Goal: Task Accomplishment & Management: Manage account settings

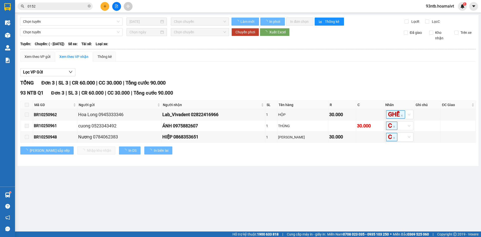
click at [40, 9] on span "0152" at bounding box center [55, 7] width 75 height 8
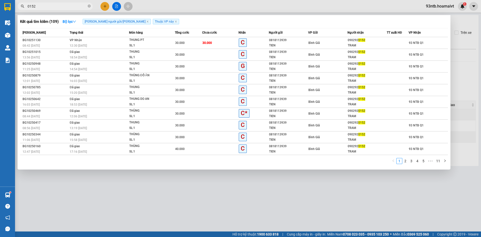
click at [44, 8] on input "0152" at bounding box center [57, 7] width 59 height 6
type input "015"
click at [44, 8] on input "015" at bounding box center [57, 7] width 59 height 6
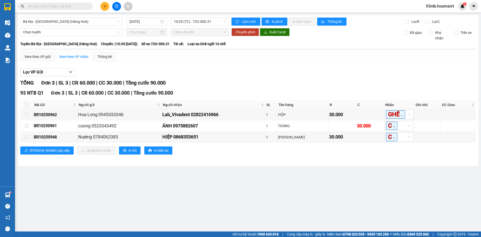
click at [44, 8] on input "text" at bounding box center [57, 7] width 59 height 6
click at [69, 7] on input "text" at bounding box center [57, 7] width 59 height 6
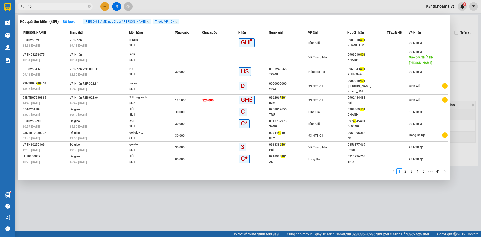
type input "4"
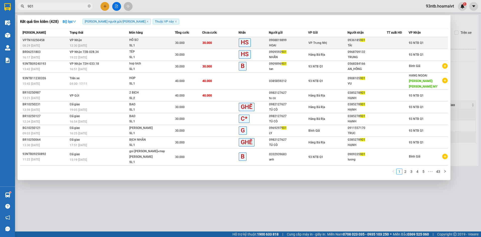
type input "901"
click at [370, 44] on div "TÀI" at bounding box center [367, 45] width 39 height 5
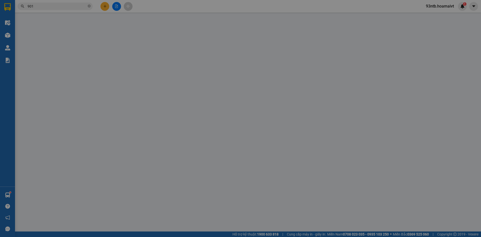
type input "0908819899"
type input "HOAI"
type input "0936185901"
type input "TÀI"
type input "30.000"
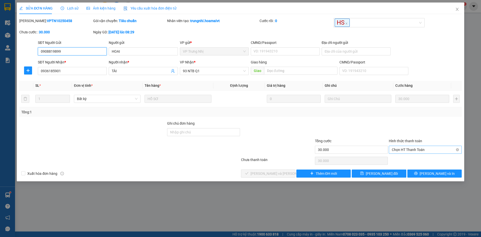
click at [429, 151] on span "Chọn HT Thanh Toán" at bounding box center [425, 150] width 67 height 8
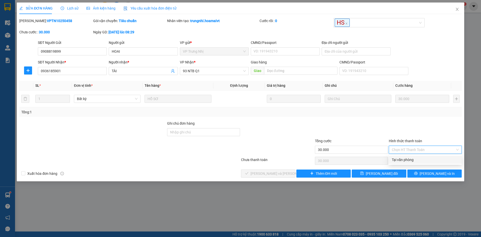
click at [415, 161] on div "Tại văn phòng" at bounding box center [425, 160] width 67 height 6
type input "0"
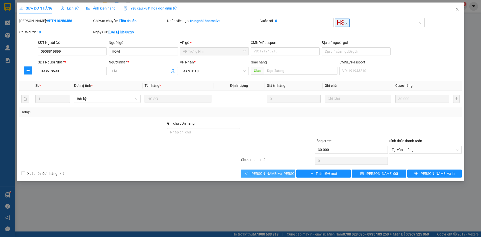
click at [275, 175] on span "[PERSON_NAME] và Giao hàng" at bounding box center [285, 174] width 68 height 6
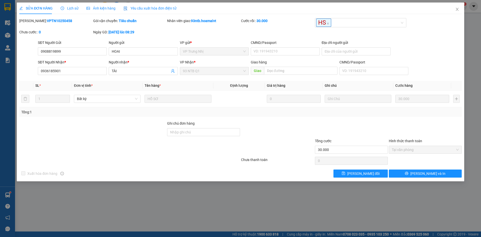
click at [459, 21] on div "Mã ĐH: VPTN10250458 Gói vận chuyển: Tiêu chuẩn Nhân viên giao: 93ntb.hoamaivt C…" at bounding box center [241, 29] width 444 height 22
click at [459, 8] on span "Close" at bounding box center [457, 10] width 14 height 14
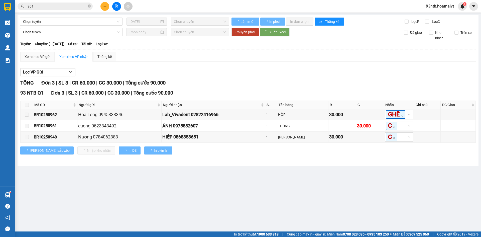
click at [365, 35] on div "Chuyển phơi Xuất Excel" at bounding box center [313, 32] width 163 height 8
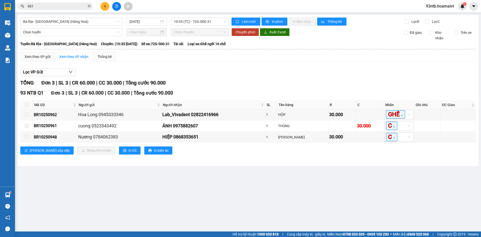
click at [186, 63] on div "Xem theo VP gửi Xem theo VP nhận Thống kê Lọc VP Gửi TỔNG Đơn 3 | SL 3 | CR 60…" at bounding box center [248, 106] width 456 height 109
click at [286, 76] on div "Lọc VP Gửi TỔNG Đơn 3 | SL 3 | CR 60.000 | CC 30.000 | Tổng cước 90.000 93 NTB…" at bounding box center [248, 113] width 456 height 95
click at [287, 77] on div "Lọc VP Gửi TỔNG Đơn 3 | SL 3 | CR 60.000 | CC 30.000 | Tổng cước 90.000 93 NTB…" at bounding box center [248, 113] width 456 height 95
click at [308, 77] on div "Lọc VP Gửi TỔNG Đơn 3 | SL 3 | CR 60.000 | CC 30.000 | Tổng cước 90.000 93 NTB…" at bounding box center [248, 113] width 456 height 95
click at [308, 75] on div "Lọc VP Gửi" at bounding box center [248, 72] width 456 height 8
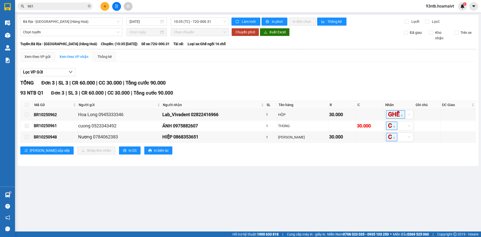
click at [309, 68] on div "Lọc VP Gửi TỔNG Đơn 3 | SL 3 | CR 60.000 | CC 30.000 | Tổng cước 90.000 93 NTB…" at bounding box center [248, 113] width 456 height 95
click at [310, 71] on div "Lọc VP Gửi" at bounding box center [248, 72] width 456 height 8
click at [313, 70] on div "Lọc VP Gửi" at bounding box center [248, 72] width 456 height 8
click at [312, 76] on div at bounding box center [248, 76] width 456 height 0
click at [312, 80] on div "TỔNG Đơn 3 | SL 3 | CR 60.000 | CC 30.000 | Tổng cước 90.000" at bounding box center [248, 83] width 456 height 8
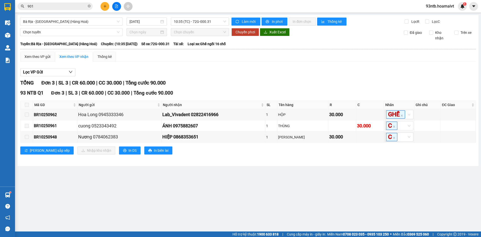
click at [218, 76] on div at bounding box center [248, 76] width 456 height 0
click at [208, 91] on div "93 NTB Q1 Đơn 3 | SL 3 | CR 60.000 | CC 30.000 | Tổng cước 90.000" at bounding box center [248, 93] width 456 height 8
drag, startPoint x: 214, startPoint y: 89, endPoint x: 203, endPoint y: 99, distance: 14.2
click at [214, 89] on div "93 NTB Q1 Đơn 3 | SL 3 | CR 60.000 | CC 30.000 | Tổng cước 90.000" at bounding box center [248, 93] width 456 height 8
click at [132, 193] on main "Bà Rịa - Sài Gòn (Hàng Hoá) 14/10/2025 10:35 (TC) - 72G-000.31 Làm mới In p…" at bounding box center [240, 115] width 481 height 231
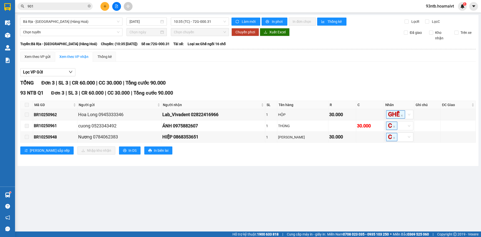
click at [348, 54] on div "Xem theo VP gửi Xem theo VP nhận Thống kê" at bounding box center [248, 57] width 456 height 10
click at [375, 80] on div "TỔNG Đơn 3 | SL 3 | CR 60.000 | CC 30.000 | Tổng cước 90.000" at bounding box center [248, 83] width 456 height 8
drag, startPoint x: 300, startPoint y: 83, endPoint x: 278, endPoint y: 86, distance: 21.3
click at [287, 84] on div "TỔNG Đơn 3 | SL 3 | CR 60.000 | CC 30.000 | Tổng cước 90.000" at bounding box center [248, 83] width 456 height 8
click at [193, 89] on div "93 NTB Q1 Đơn 3 | SL 3 | CR 60.000 | CC 30.000 | Tổng cước 90.000" at bounding box center [248, 93] width 456 height 8
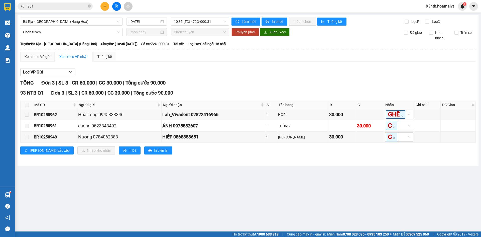
click at [192, 88] on div "TỔNG Đơn 3 | SL 3 | CR 60.000 | CC 30.000 | Tổng cước 90.000 93 NTB Q1 Đơn 3 | …" at bounding box center [248, 120] width 456 height 82
click at [263, 86] on div "TỔNG Đơn 3 | SL 3 | CR 60.000 | CC 30.000 | Tổng cước 90.000" at bounding box center [248, 83] width 456 height 8
click at [262, 92] on div "93 NTB Q1 Đơn 3 | SL 3 | CR 60.000 | CC 30.000 | Tổng cước 90.000" at bounding box center [248, 93] width 456 height 8
click at [279, 82] on div "TỔNG Đơn 3 | SL 3 | CR 60.000 | CC 30.000 | Tổng cước 90.000" at bounding box center [248, 83] width 456 height 8
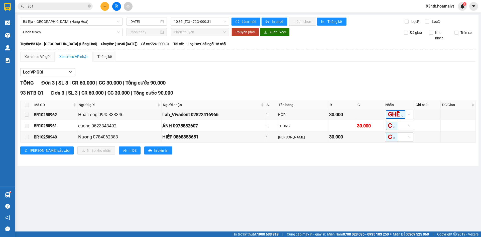
click at [286, 79] on div "TỔNG Đơn 3 | SL 3 | CR 60.000 | CC 30.000 | Tổng cước 90.000" at bounding box center [248, 83] width 456 height 8
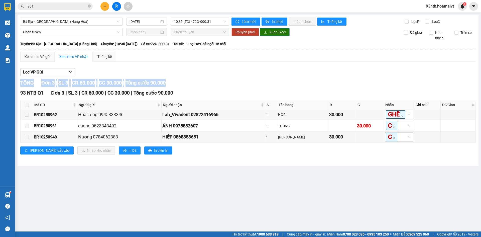
drag, startPoint x: 286, startPoint y: 79, endPoint x: 263, endPoint y: 32, distance: 52.2
click at [286, 79] on div "Lọc VP Gửi TỔNG Đơn 3 | SL 3 | CR 60.000 | CC 30.000 | Tổng cước 90.000 93 NTB…" at bounding box center [248, 113] width 456 height 95
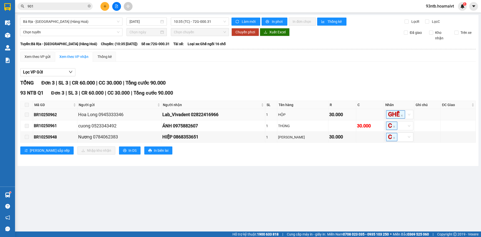
click at [253, 118] on div "Lab_Vivadent 02822416966" at bounding box center [213, 114] width 102 height 7
click at [275, 74] on div "Lọc VP Gửi" at bounding box center [248, 72] width 456 height 8
click at [350, 73] on div "Lọc VP Gửi" at bounding box center [248, 72] width 456 height 8
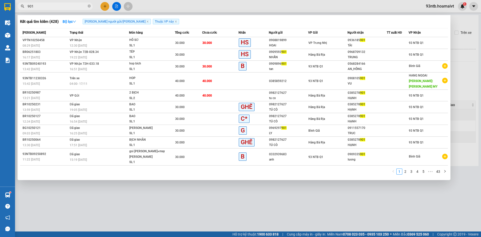
click at [71, 7] on input "901" at bounding box center [57, 7] width 59 height 6
type input "9"
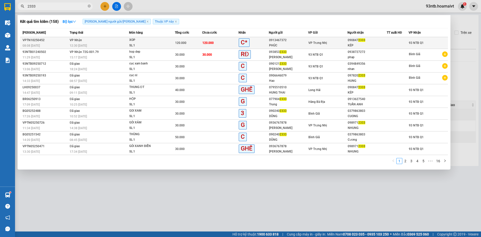
type input "2333"
click at [391, 42] on div at bounding box center [397, 42] width 21 height 5
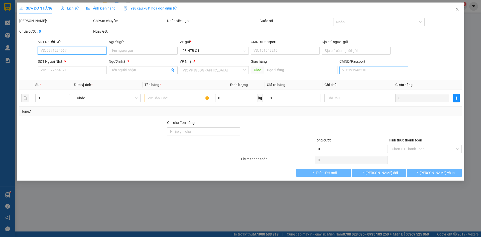
type input "0913467372"
type input "PHÚC"
type input "0908472333"
type input "KÉP"
type input "120.000"
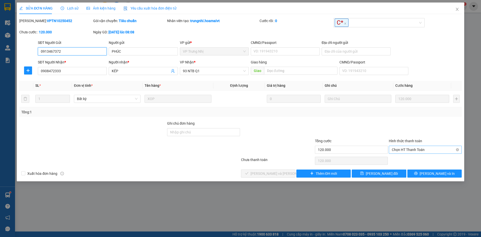
click at [414, 152] on span "Chọn HT Thanh Toán" at bounding box center [425, 150] width 67 height 8
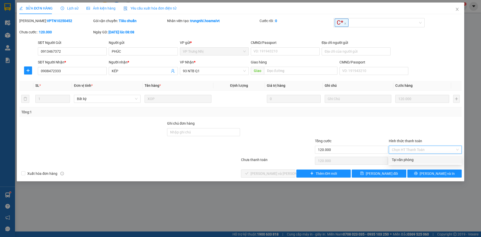
click at [414, 165] on div "Chọn HT Thanh Toán" at bounding box center [426, 161] width 74 height 10
click at [412, 141] on label "Hình thức thanh toán" at bounding box center [405, 141] width 33 height 4
click at [412, 146] on input "Hình thức thanh toán" at bounding box center [423, 150] width 63 height 8
click at [412, 155] on div "Total Paid Fee 0 Total UnPaid Fee 120.000 Cash Collection Total Fee Mã ĐH: VPTN…" at bounding box center [240, 97] width 443 height 159
click at [405, 151] on span "Chọn HT Thanh Toán" at bounding box center [425, 150] width 67 height 8
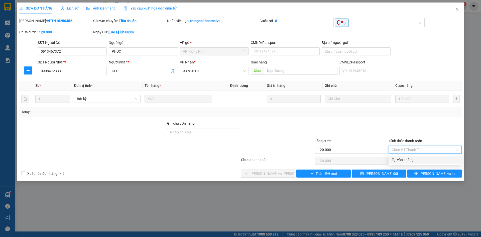
click at [409, 159] on div "Tại văn phòng" at bounding box center [425, 160] width 67 height 6
type input "0"
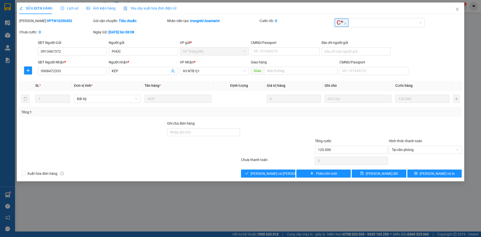
click at [293, 143] on div at bounding box center [278, 147] width 74 height 18
click at [289, 146] on div at bounding box center [278, 147] width 74 height 18
click at [265, 176] on button "[PERSON_NAME] và Giao hàng" at bounding box center [268, 173] width 54 height 8
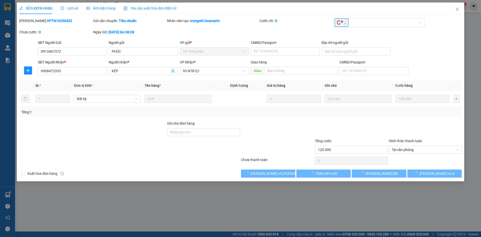
click at [219, 166] on div "Total Paid Fee 0 Total UnPaid Fee 120.000 Cash Collection Total Fee Mã ĐH: VPTN…" at bounding box center [240, 97] width 443 height 159
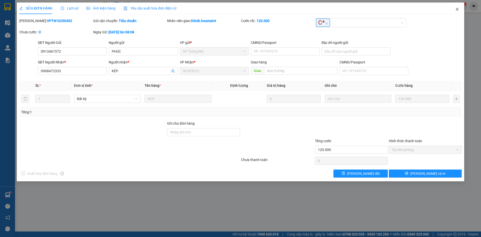
click at [456, 12] on span "Close" at bounding box center [457, 10] width 14 height 14
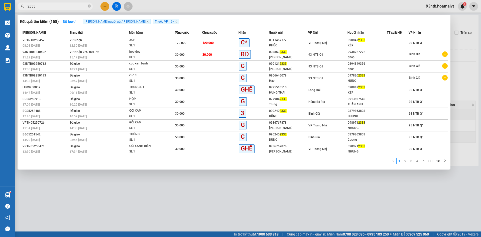
click at [62, 7] on input "2333" at bounding box center [57, 7] width 59 height 6
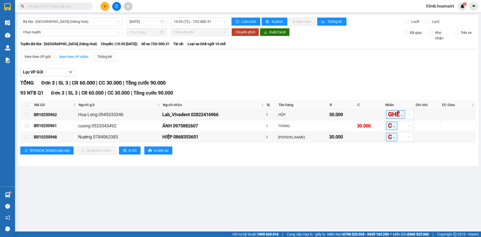
click at [62, 7] on input "text" at bounding box center [57, 7] width 59 height 6
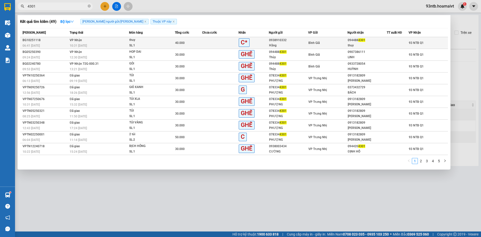
type input "4301"
click at [386, 42] on div "094488 4301" at bounding box center [367, 40] width 39 height 5
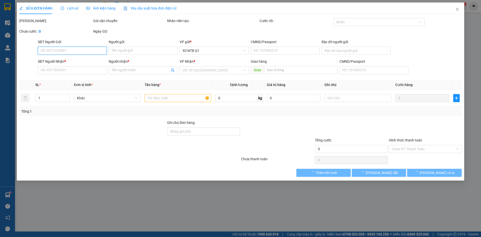
type input "0938910332"
type input "Hằng"
type input "0944884301"
type input "thuy"
type input "40.000"
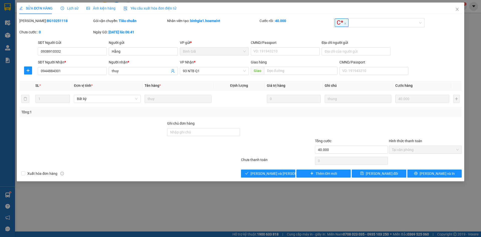
click at [307, 151] on div at bounding box center [278, 147] width 74 height 18
click at [273, 178] on div "SỬA ĐƠN HÀNG Lịch sử Ảnh kiện hàng Yêu cầu xuất hóa đơn điện tử Total Paid Fee …" at bounding box center [241, 92] width 448 height 179
click at [281, 150] on div at bounding box center [278, 147] width 74 height 18
click at [277, 176] on button "[PERSON_NAME] và Giao hàng" at bounding box center [268, 173] width 54 height 8
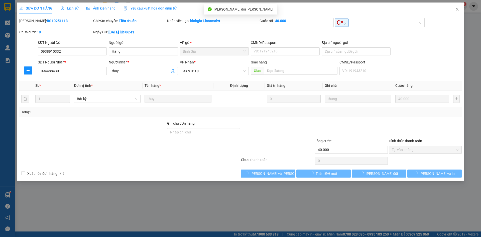
click at [398, 120] on div "Total Paid Fee 40.000 Total UnPaid Fee 0 Cash Collection Total Fee Mã ĐH: BG102…" at bounding box center [240, 97] width 443 height 159
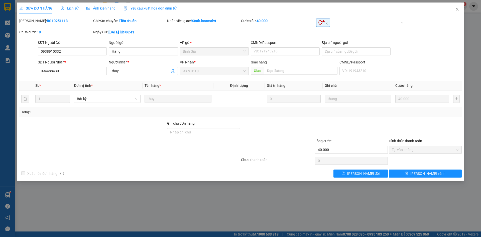
drag, startPoint x: 437, startPoint y: 51, endPoint x: 443, endPoint y: 29, distance: 22.6
click at [437, 51] on div "SĐT Người Gửi 0938910332 Người gửi Hằng VP gửi * Bình Giã CMND/Passport VD: 1…" at bounding box center [250, 49] width 426 height 18
click at [455, 13] on span "Close" at bounding box center [457, 10] width 14 height 14
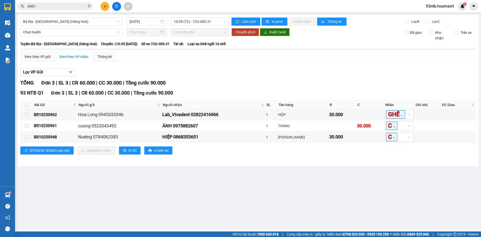
click at [71, 8] on input "4301" at bounding box center [57, 7] width 59 height 6
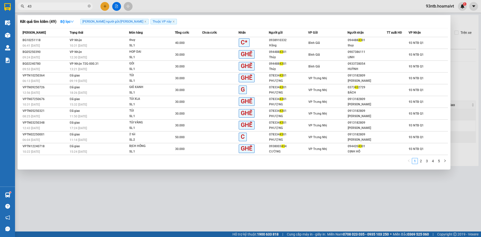
type input "4"
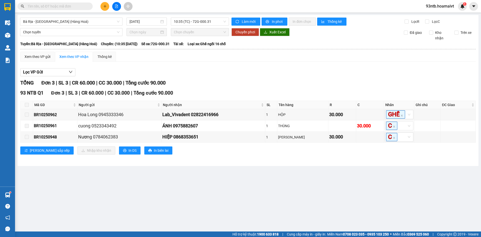
click at [71, 8] on input "text" at bounding box center [57, 7] width 59 height 6
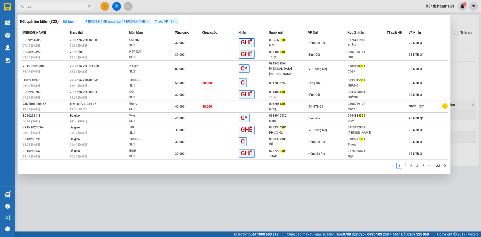
type input "3"
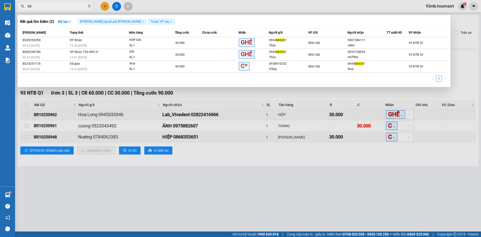
type input "8"
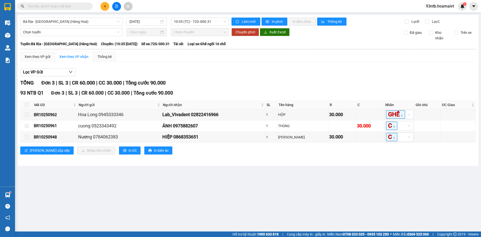
click at [59, 6] on input "text" at bounding box center [57, 7] width 59 height 6
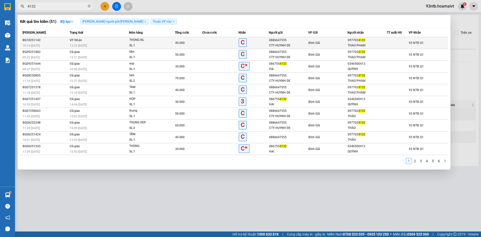
type input "4132"
click at [277, 42] on div "0886647555" at bounding box center [288, 40] width 39 height 5
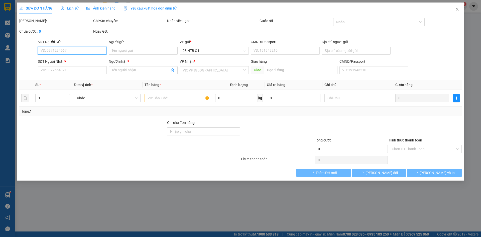
type input "0886647555"
type input "CTY HUYNH DE"
type input "0977024132"
type input "THAO PHAM"
type input "40.000"
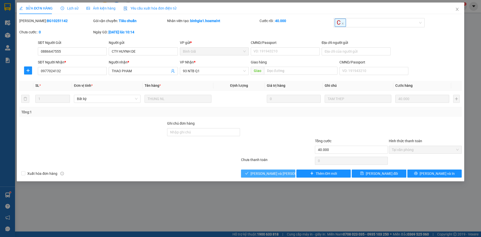
click at [249, 172] on icon "check" at bounding box center [247, 173] width 4 height 4
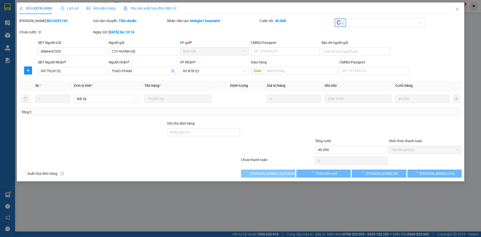
click at [274, 173] on span "[PERSON_NAME] và Giao hàng" at bounding box center [285, 174] width 68 height 6
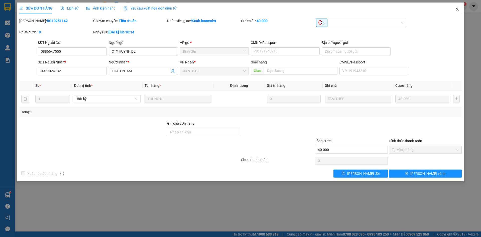
click at [455, 9] on icon "close" at bounding box center [457, 9] width 4 height 4
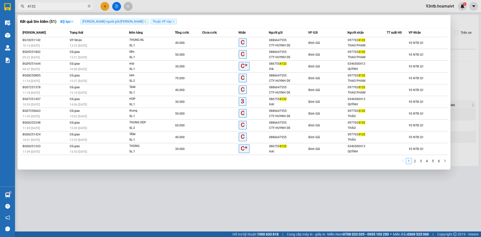
click at [75, 8] on input "4132" at bounding box center [57, 7] width 59 height 6
type input "4"
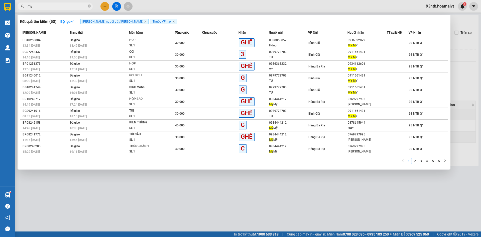
type input "m"
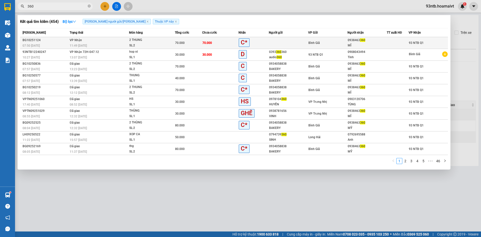
type input "360"
click at [344, 39] on td "Bình Giã" at bounding box center [327, 43] width 39 height 12
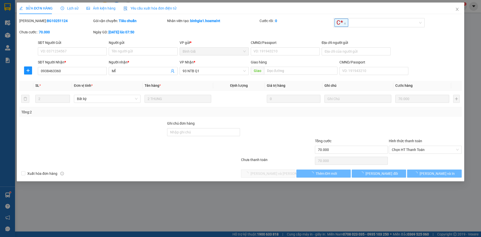
type input "0938463360"
type input "MĨ"
type input "70.000"
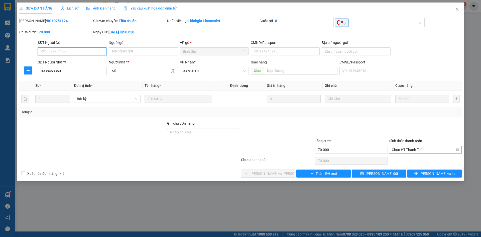
click at [434, 148] on span "Chọn HT Thanh Toán" at bounding box center [425, 150] width 67 height 8
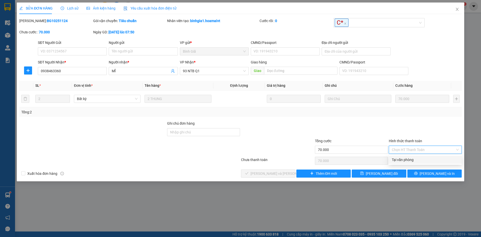
click at [421, 157] on div "Tại văn phòng" at bounding box center [425, 160] width 67 height 6
type input "0"
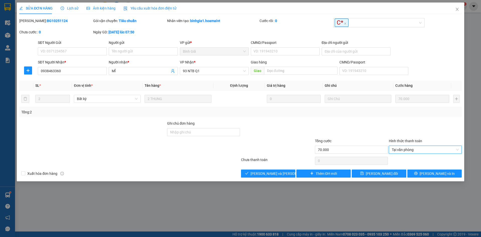
click at [290, 168] on div "Total Paid Fee 0 Total UnPaid Fee 70.000 Cash Collection Total Fee Mã ĐH: BG102…" at bounding box center [240, 97] width 443 height 159
click at [288, 171] on button "[PERSON_NAME] và Giao hàng" at bounding box center [268, 173] width 54 height 8
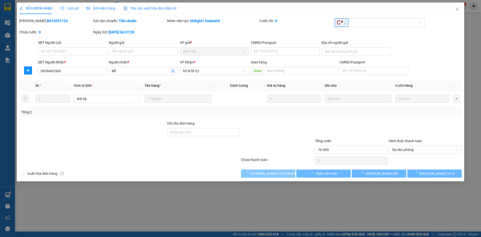
click at [288, 171] on button "[PERSON_NAME] và Giao hàng" at bounding box center [268, 173] width 54 height 8
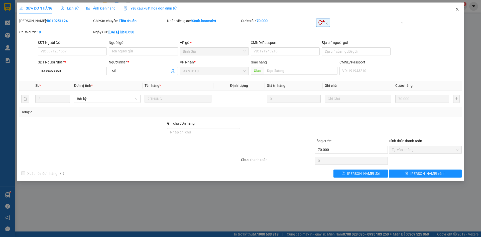
click at [456, 13] on span "Close" at bounding box center [457, 10] width 14 height 14
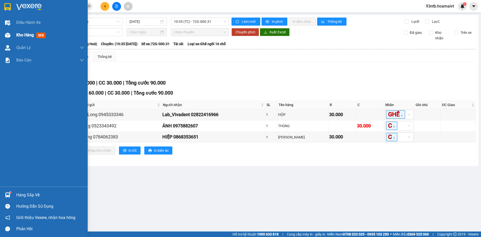
click at [29, 33] on span "Kho hàng" at bounding box center [25, 35] width 18 height 5
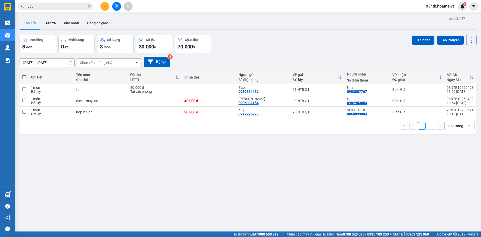
click at [26, 77] on span at bounding box center [24, 77] width 4 height 4
click at [24, 75] on input "checkbox" at bounding box center [24, 75] width 0 height 0
checkbox input "true"
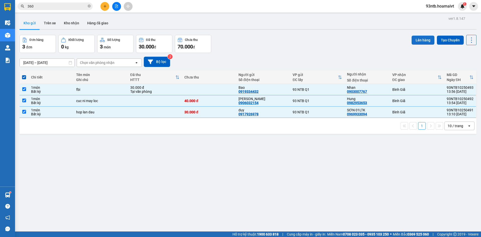
click at [415, 37] on button "Lên hàng" at bounding box center [423, 40] width 23 height 9
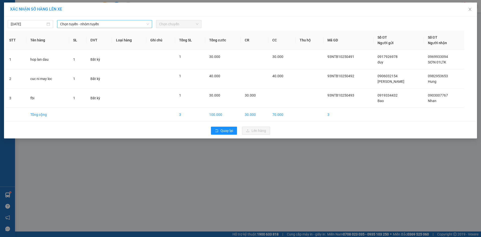
click at [77, 23] on span "Chọn tuyến - nhóm tuyến" at bounding box center [104, 24] width 89 height 8
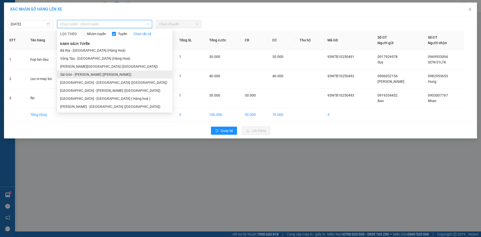
click at [81, 73] on li "Sài Gòn - Vũng Tàu (Hàng Hoá)" at bounding box center [114, 74] width 115 height 8
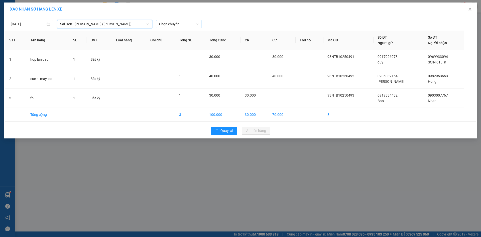
click at [186, 25] on span "Chọn chuyến" at bounding box center [178, 24] width 39 height 8
click at [182, 50] on div "14:30" at bounding box center [178, 53] width 45 height 8
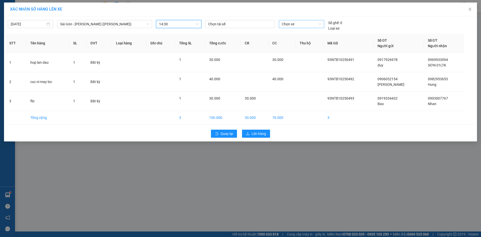
click at [307, 23] on span "Chọn xe" at bounding box center [301, 24] width 39 height 8
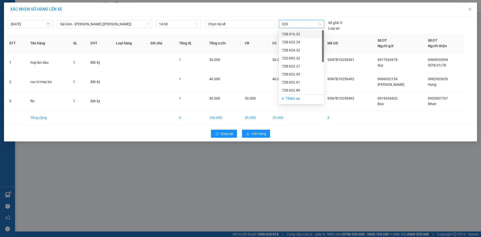
type input "3295"
click at [303, 34] on div "72H-032.95" at bounding box center [301, 34] width 39 height 6
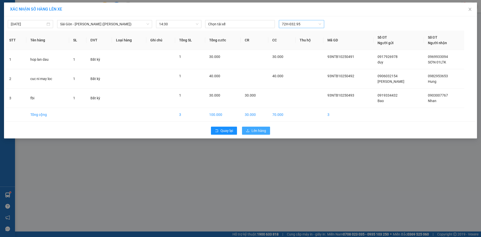
click at [256, 131] on span "Lên hàng" at bounding box center [259, 131] width 15 height 6
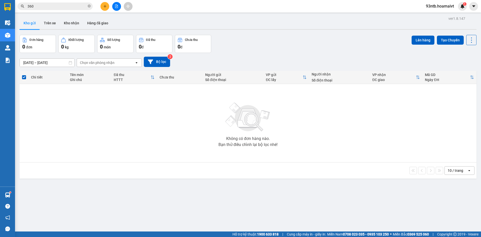
click at [84, 5] on input "360" at bounding box center [57, 7] width 59 height 6
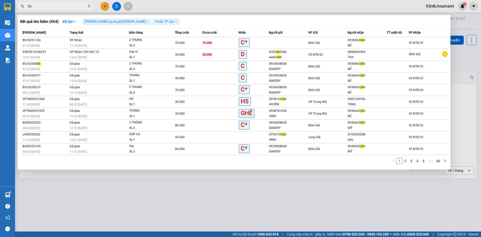
type input "3"
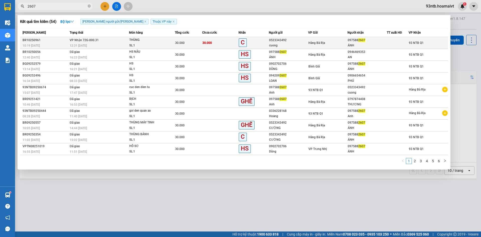
type input "2607"
click at [316, 39] on td "Hàng Bà Rịa" at bounding box center [327, 43] width 39 height 12
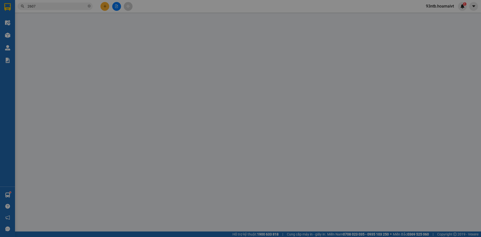
type input "0523343492"
type input "cuong"
type input "042094000204"
type input "0975882607"
type input "ÁNH"
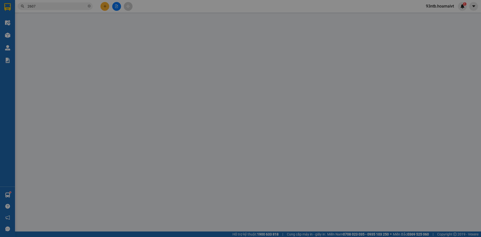
type input "30.000"
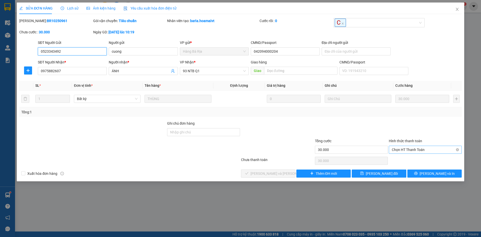
drag, startPoint x: 405, startPoint y: 147, endPoint x: 409, endPoint y: 152, distance: 6.8
click at [407, 148] on span "Chọn HT Thanh Toán" at bounding box center [425, 150] width 67 height 8
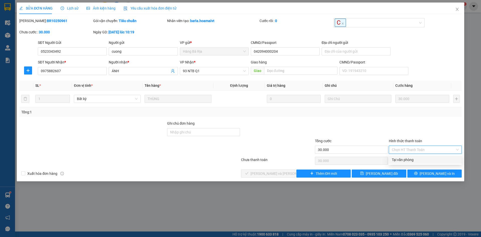
click at [414, 159] on div "Tại văn phòng" at bounding box center [425, 160] width 67 height 6
type input "0"
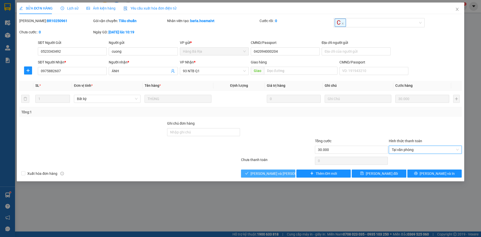
click at [249, 175] on span "check" at bounding box center [247, 173] width 4 height 4
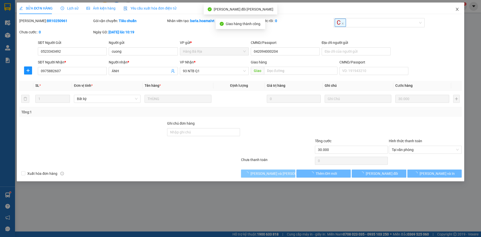
click at [455, 12] on span "Close" at bounding box center [457, 10] width 14 height 14
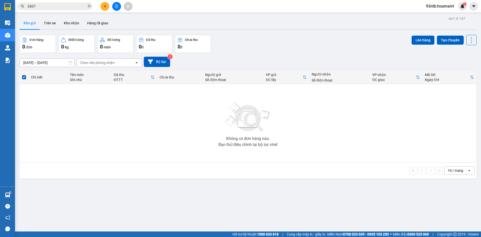
click at [106, 4] on button at bounding box center [105, 6] width 9 height 9
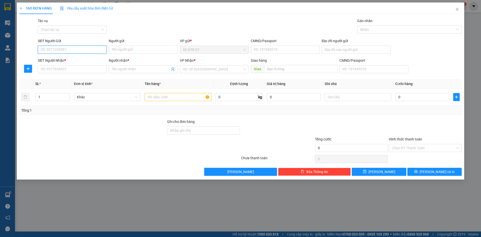
click at [86, 49] on input "SĐT Người Gửi" at bounding box center [72, 50] width 69 height 8
type input "0933353238"
click at [132, 50] on input "Người gửi" at bounding box center [143, 50] width 69 height 8
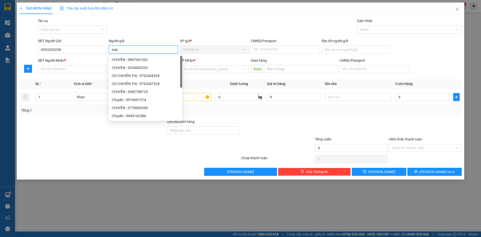
type input "mai"
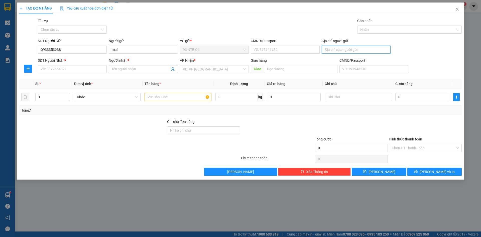
click at [345, 49] on input "Địa chỉ người gửi" at bounding box center [356, 50] width 69 height 8
type input "157 VO THI SAU"
click at [98, 70] on input "SĐT Người Nhận *" at bounding box center [72, 69] width 69 height 8
type input "0855595099"
click at [153, 70] on input "Người nhận *" at bounding box center [141, 69] width 58 height 6
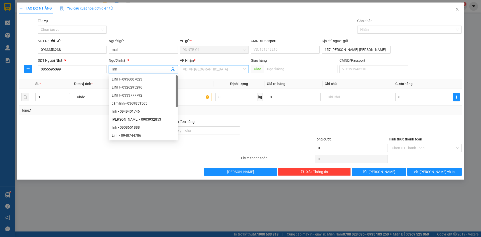
type input "linh"
click at [203, 71] on input "search" at bounding box center [212, 69] width 59 height 8
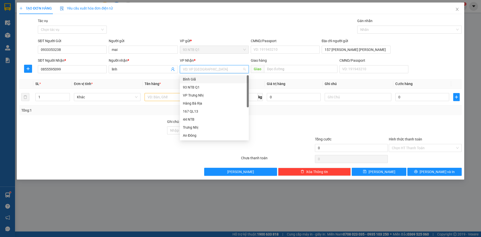
click at [201, 78] on div "Bình Giã" at bounding box center [214, 79] width 63 height 6
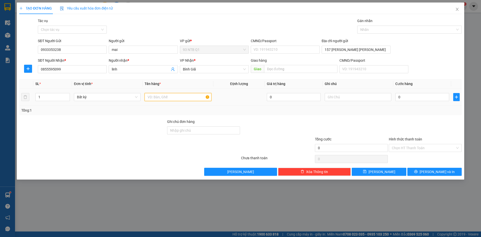
click at [176, 97] on input "text" at bounding box center [178, 97] width 67 height 8
type input "hs cam"
type input "30"
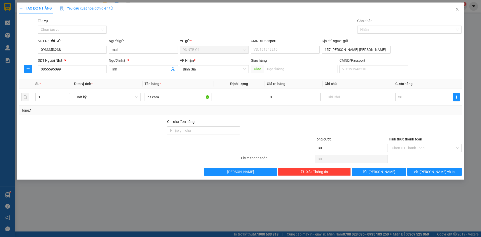
click at [444, 132] on div at bounding box center [426, 128] width 74 height 18
type input "30.000"
click at [434, 147] on input "Hình thức thanh toán" at bounding box center [423, 148] width 63 height 8
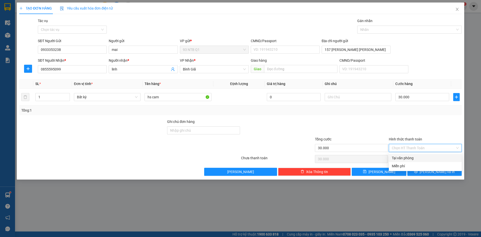
click at [433, 155] on div "Tại văn phòng" at bounding box center [425, 158] width 73 height 8
type input "0"
click at [430, 171] on button "[PERSON_NAME] và In" at bounding box center [435, 172] width 54 height 8
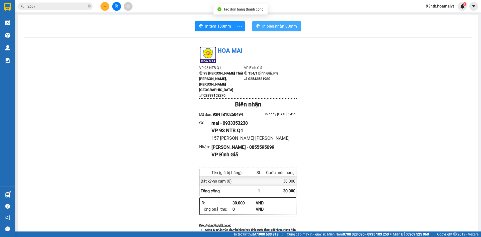
drag, startPoint x: 274, startPoint y: 26, endPoint x: 292, endPoint y: 52, distance: 31.4
click at [274, 27] on span "In biên nhận 80mm" at bounding box center [279, 26] width 35 height 6
click at [177, 15] on main "In tem 100mm In biên nhận 80mm Hoa Mai VP 93 NTB Q1 93 Nguyễn Thái Bình, Quậ…" at bounding box center [240, 115] width 481 height 231
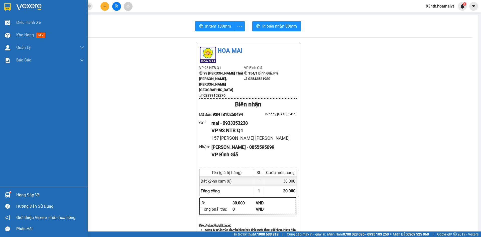
click at [45, 199] on div "Hàng sắp về" at bounding box center [44, 194] width 88 height 11
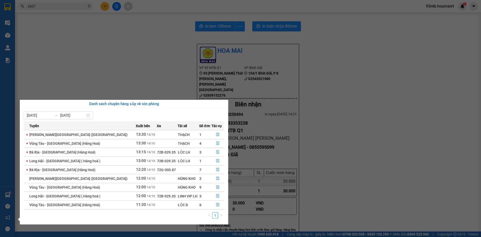
click at [331, 116] on section "Kết quả tìm kiếm ( 54 ) Bộ lọc Tìm người gửi/nhận Thuộc VP này Mã ĐH Trạng thái…" at bounding box center [240, 118] width 481 height 237
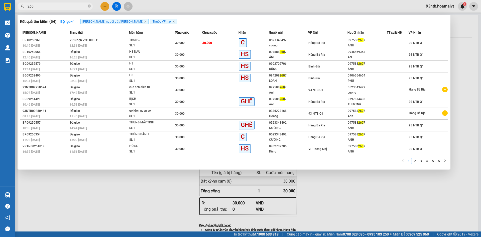
click at [82, 8] on input "260" at bounding box center [57, 7] width 59 height 6
type input "2"
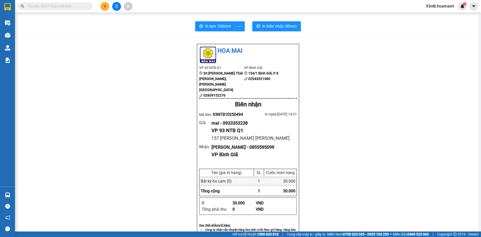
click at [82, 8] on input "text" at bounding box center [57, 7] width 59 height 6
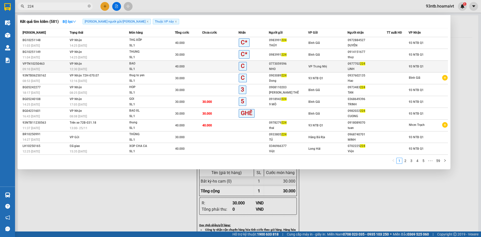
type input "224"
click at [390, 64] on div at bounding box center [397, 66] width 21 height 5
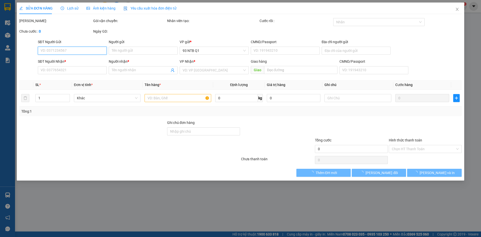
type input "0773059596"
type input "NHO"
type input "0977702224"
type input "LINH"
type input "40.000"
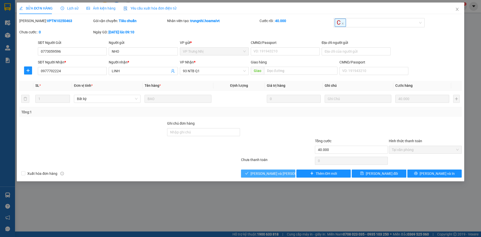
click at [261, 170] on button "[PERSON_NAME] và Giao hàng" at bounding box center [268, 173] width 54 height 8
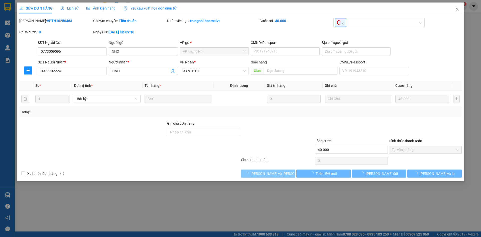
click at [261, 170] on button "[PERSON_NAME] và Giao hàng" at bounding box center [268, 173] width 54 height 8
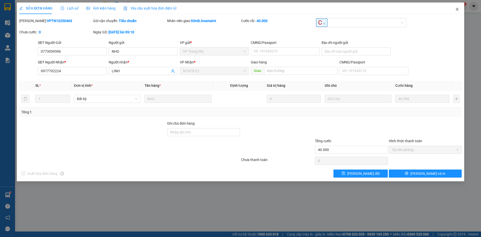
click at [454, 8] on span "Close" at bounding box center [457, 10] width 14 height 14
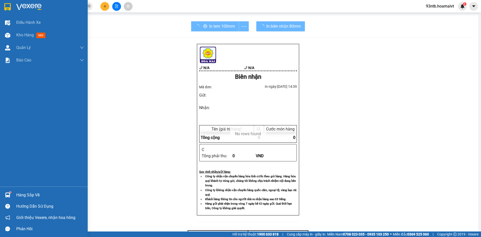
click at [33, 194] on div "Hàng sắp về" at bounding box center [50, 195] width 68 height 8
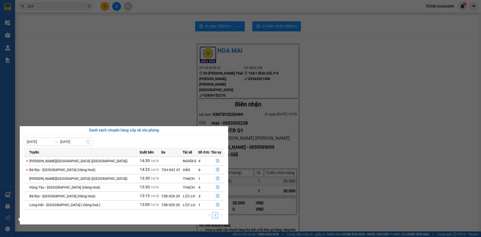
click at [456, 29] on section "Kết quả tìm kiếm ( 581 ) Bộ lọc Tìm người gửi/nhận Thuộc VP này Mã ĐH Trạng thá…" at bounding box center [240, 118] width 481 height 237
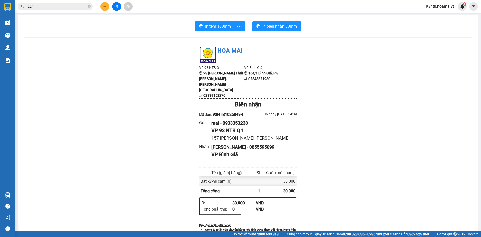
click at [107, 4] on button at bounding box center [105, 6] width 9 height 9
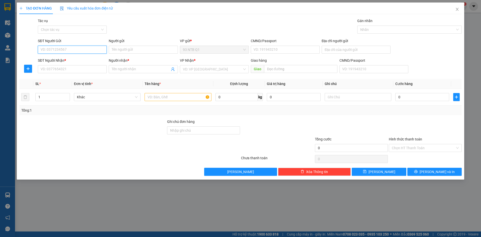
click at [87, 50] on input "SĐT Người Gửi" at bounding box center [72, 50] width 69 height 8
type input "0902211095"
type input "VY"
type input "131/9/6 Xom Chieu F16 Q4"
type input "0398855852"
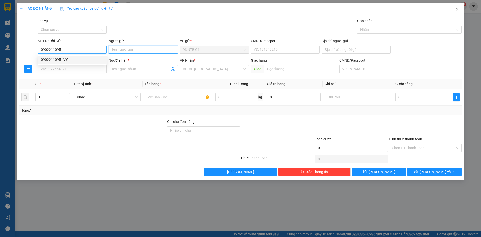
type input "Hồng"
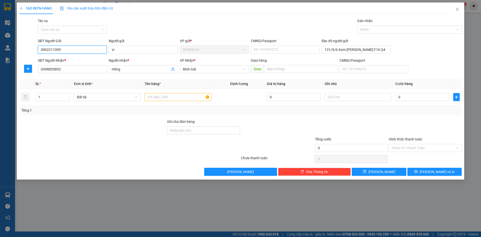
click at [79, 52] on input "0902211095" at bounding box center [72, 50] width 69 height 8
click at [74, 57] on div "0902211095 - VY" at bounding box center [72, 60] width 63 height 6
type input "VY"
click at [69, 70] on input "0398855852" at bounding box center [72, 69] width 69 height 8
drag, startPoint x: 200, startPoint y: 102, endPoint x: 191, endPoint y: 96, distance: 11.1
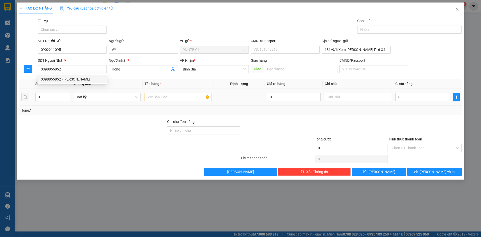
click at [199, 101] on div at bounding box center [178, 97] width 67 height 10
click at [191, 96] on input "text" at bounding box center [178, 97] width 67 height 8
type input "thung"
click at [421, 97] on input "0" at bounding box center [423, 97] width 54 height 8
type input "1"
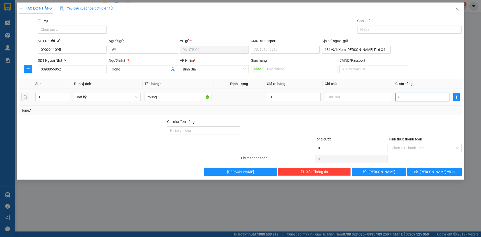
type input "1"
type input "10"
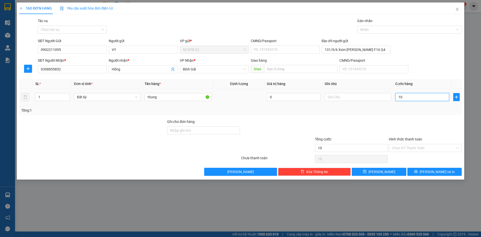
type input "100"
type input "100.000"
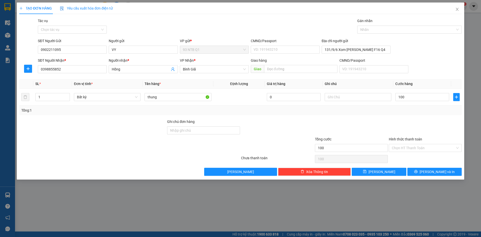
type input "100.000"
click at [420, 110] on div "Tổng: 1" at bounding box center [240, 111] width 439 height 6
click at [438, 172] on span "[PERSON_NAME] và In" at bounding box center [437, 172] width 35 height 6
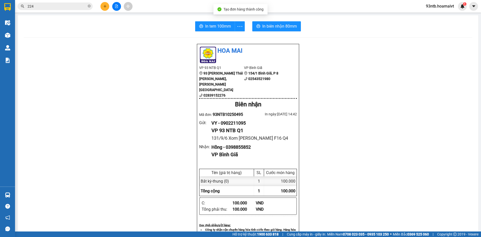
click at [259, 40] on div "In tem 100mm In biên nhận 80mm Hoa Mai VP 93 NTB Q1 93 Nguyễn Thái Bình, Quậ…" at bounding box center [248, 215] width 461 height 401
drag, startPoint x: 266, startPoint y: 25, endPoint x: 287, endPoint y: 47, distance: 30.1
click at [266, 25] on span "In biên nhận 80mm" at bounding box center [279, 26] width 35 height 6
drag, startPoint x: 61, startPoint y: 2, endPoint x: 63, endPoint y: 7, distance: 4.9
click at [61, 4] on div "Kết quả tìm kiếm ( 581 ) Bộ lọc Tìm người gửi/nhận Thuộc VP này Mã ĐH Trạng thá…" at bounding box center [49, 6] width 98 height 9
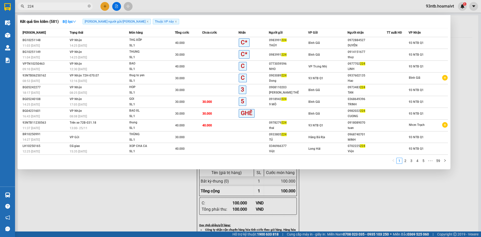
click at [63, 7] on input "224" at bounding box center [57, 7] width 59 height 6
type input "22"
click at [63, 7] on input "22" at bounding box center [57, 7] width 59 height 6
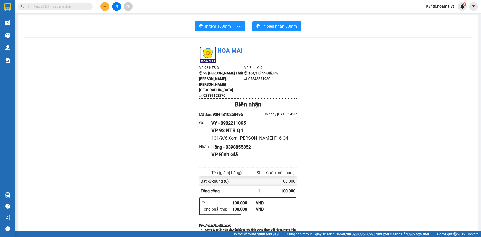
click at [63, 7] on input "text" at bounding box center [57, 7] width 59 height 6
click at [75, 8] on input "text" at bounding box center [57, 7] width 59 height 6
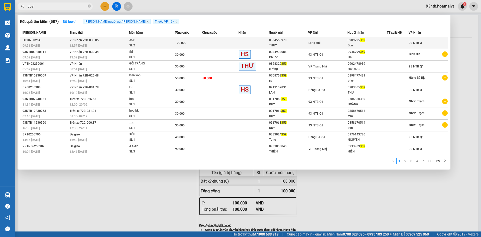
type input "359"
click at [321, 44] on div "Long Hải" at bounding box center [328, 43] width 39 height 6
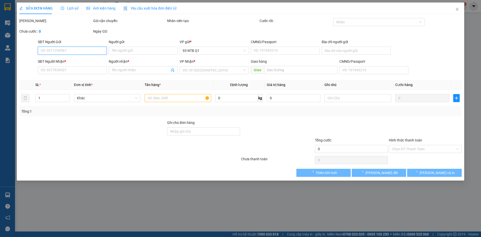
type input "0334556970"
type input "THUY"
type input "036191021199"
type input "0909225359"
type input "Son"
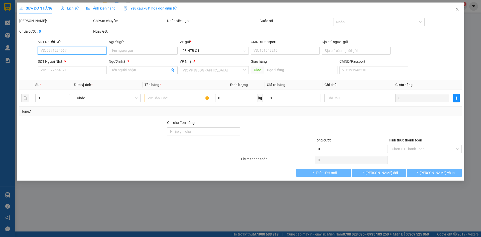
type input "100.000"
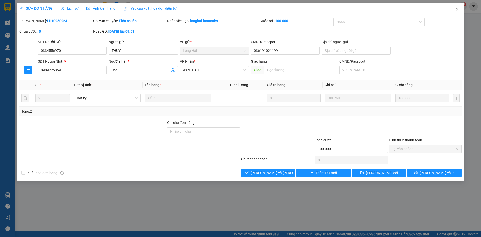
click at [304, 129] on div at bounding box center [278, 129] width 74 height 18
click at [319, 128] on div at bounding box center [352, 129] width 74 height 18
click at [180, 165] on div "Total Paid Fee 100.000 Total UnPaid Fee 0 Cash Collection Total Fee Mã ĐH: LH10…" at bounding box center [240, 97] width 443 height 159
drag, startPoint x: 277, startPoint y: 171, endPoint x: 250, endPoint y: 171, distance: 27.3
click at [278, 171] on span "[PERSON_NAME] và Giao hàng" at bounding box center [285, 173] width 68 height 6
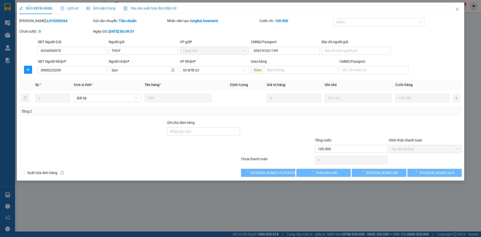
click at [201, 167] on div "Total Paid Fee 100.000 Total UnPaid Fee 0 Cash Collection Total Fee Mã ĐH: LH10…" at bounding box center [240, 97] width 443 height 159
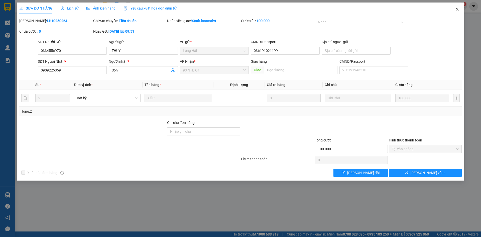
click at [460, 9] on span "Close" at bounding box center [457, 10] width 14 height 14
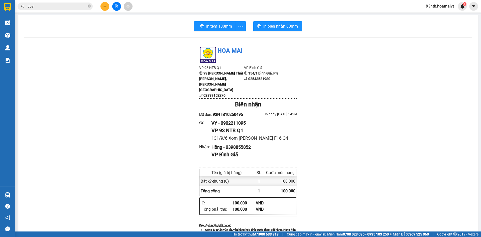
click at [79, 4] on input "359" at bounding box center [57, 7] width 59 height 6
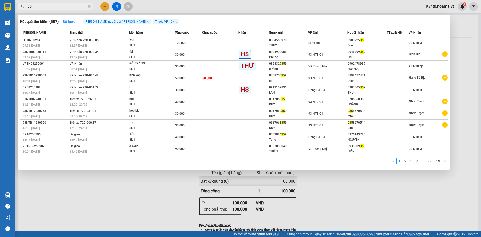
type input "3"
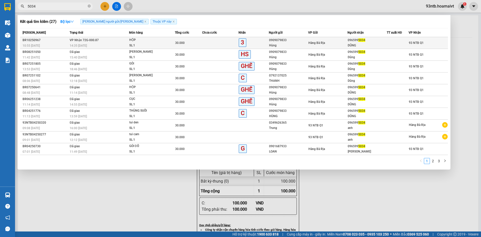
type input "5034"
click at [196, 47] on td "30.000" at bounding box center [188, 43] width 27 height 12
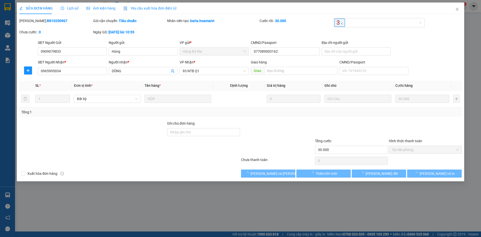
type input "0909079833"
type input "Hùng"
type input "077089003162"
type input "0965995034"
type input "DŨNG"
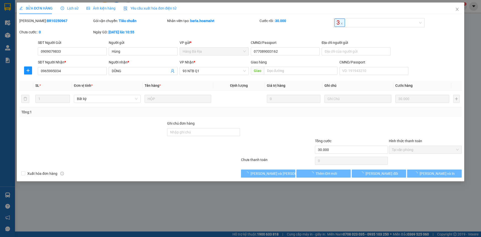
type input "30.000"
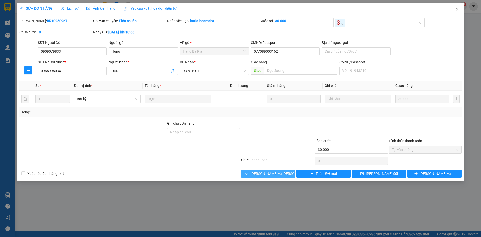
click at [283, 170] on button "[PERSON_NAME] và Giao hàng" at bounding box center [268, 173] width 54 height 8
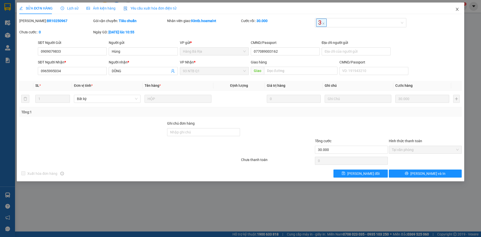
drag, startPoint x: 451, startPoint y: 10, endPoint x: 453, endPoint y: 11, distance: 2.9
click at [452, 10] on span "Close" at bounding box center [457, 10] width 14 height 14
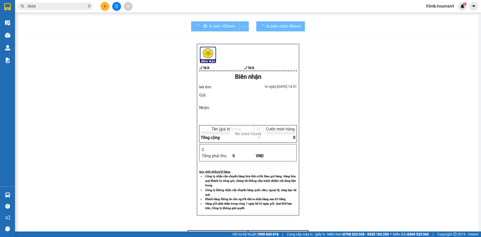
click at [69, 9] on input "5034" at bounding box center [57, 7] width 59 height 6
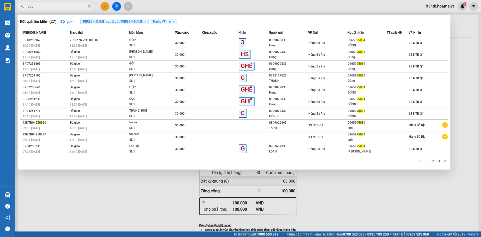
click at [69, 9] on input "503" at bounding box center [57, 7] width 59 height 6
type input "5"
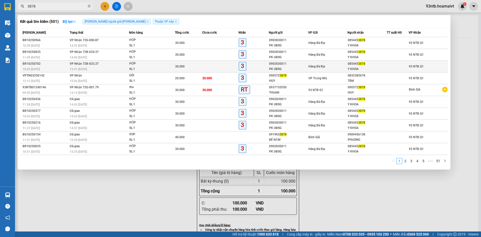
type input "3878"
click at [331, 65] on div "Hàng Bà Rịa" at bounding box center [328, 67] width 39 height 6
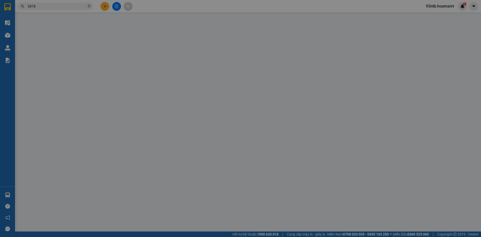
type input "0902830011"
type input "PK UBSG"
type input "049089000065"
type input "0854453878"
type input "Y KHOA"
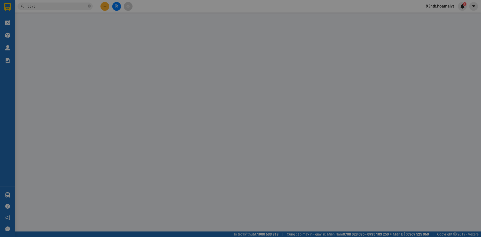
type input "049089000065"
type input "30.000"
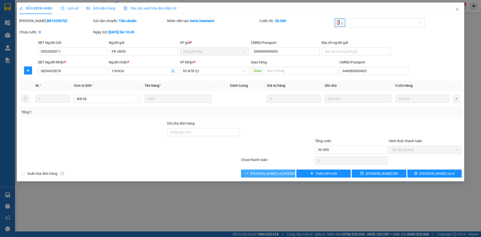
click at [280, 176] on span "[PERSON_NAME] và Giao hàng" at bounding box center [285, 174] width 68 height 6
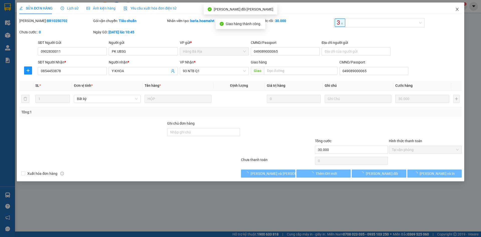
click at [458, 10] on icon "close" at bounding box center [457, 9] width 3 height 3
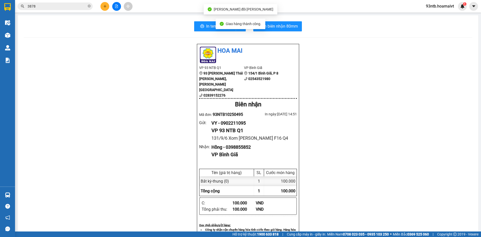
click at [80, 7] on input "3878" at bounding box center [57, 7] width 59 height 6
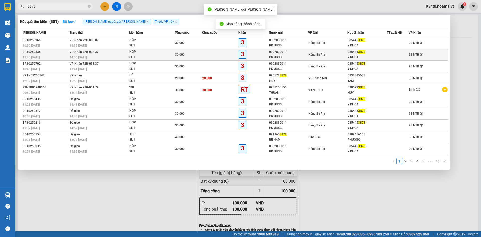
click at [107, 57] on div "14:06 - 12/10" at bounding box center [99, 58] width 59 height 6
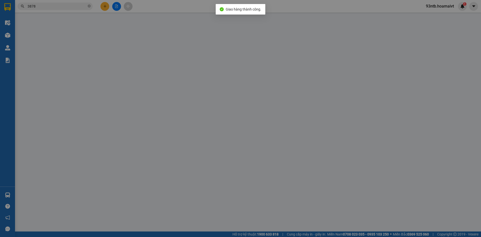
type input "0902830011"
type input "PK UBSG"
type input "049089000065"
type input "0854453878"
type input "Y KHOA"
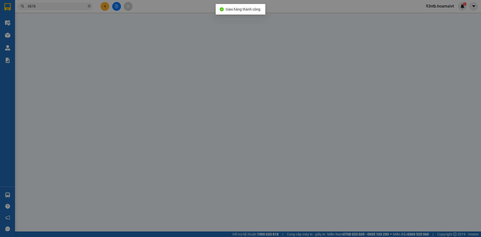
type input "049089000065"
type input "30.000"
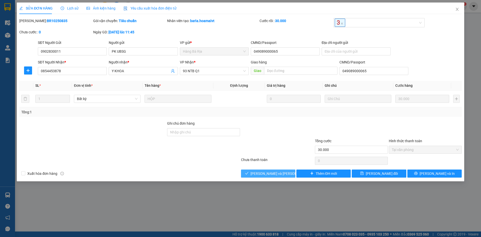
click at [288, 173] on button "[PERSON_NAME] và Giao hàng" at bounding box center [268, 173] width 54 height 8
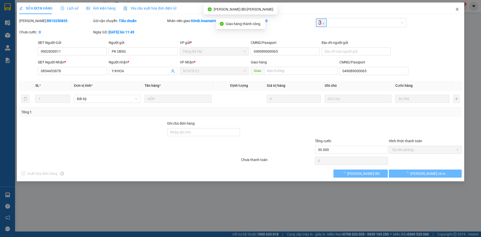
click at [460, 9] on span "Close" at bounding box center [457, 10] width 14 height 14
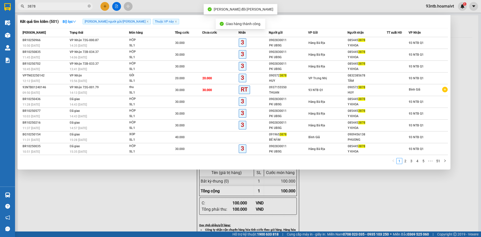
click at [41, 9] on span "3878" at bounding box center [55, 7] width 75 height 8
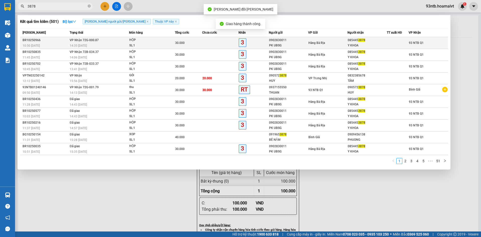
click at [169, 46] on span "HỘP SL: 1" at bounding box center [152, 42] width 46 height 11
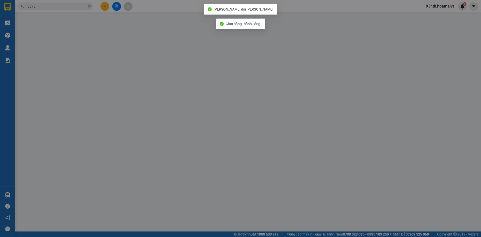
type input "0902830011"
type input "PK UBSG"
type input "049089000065"
type input "0854453878"
type input "Y KHOA"
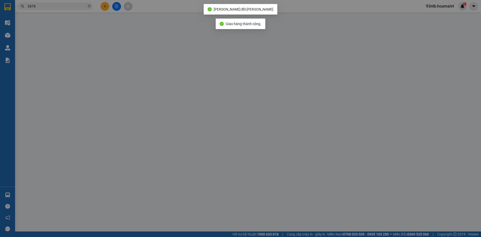
type input "049089000065"
type input "30.000"
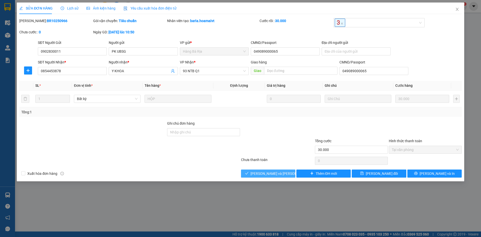
click at [288, 174] on button "[PERSON_NAME] và Giao hàng" at bounding box center [268, 173] width 54 height 8
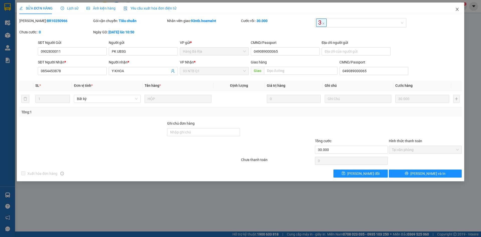
click at [459, 12] on span "Close" at bounding box center [457, 10] width 14 height 14
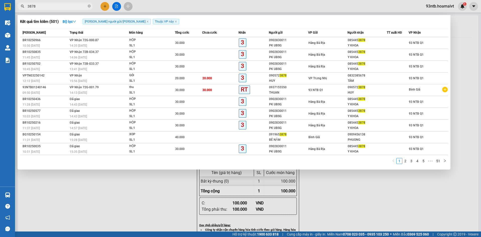
click at [61, 7] on input "3878" at bounding box center [57, 7] width 59 height 6
type input "3"
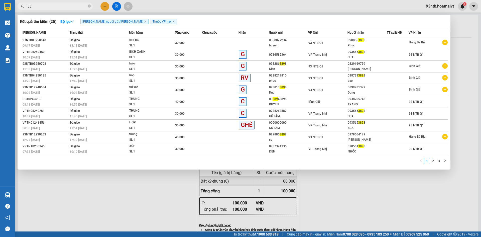
type input "3"
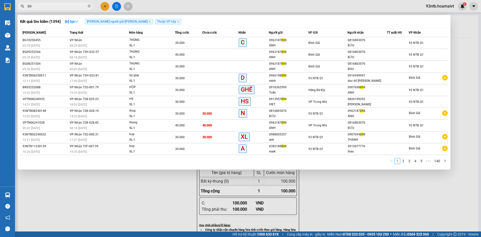
type input "8"
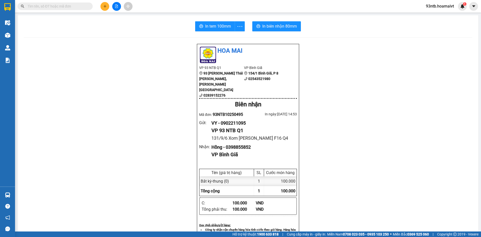
click at [73, 7] on input "text" at bounding box center [57, 7] width 59 height 6
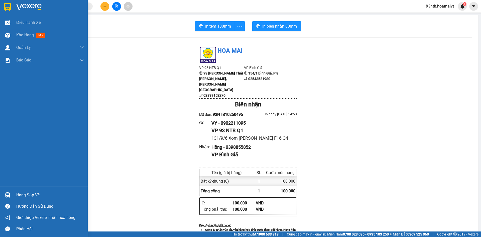
click at [40, 193] on div "Hàng sắp về" at bounding box center [50, 195] width 68 height 8
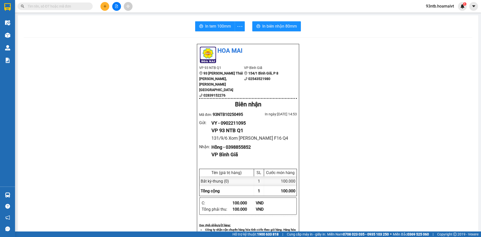
click at [151, 103] on section "Kết quả tìm kiếm ( 1394 ) Bộ lọc Tìm người gửi/nhận Thuộc VP này Mã ĐH Trạng th…" at bounding box center [240, 118] width 481 height 237
click at [41, 2] on div "Kết quả tìm kiếm ( 1394 ) Bộ lọc Tìm người gửi/nhận Thuộc VP này Mã ĐH Trạng th…" at bounding box center [240, 6] width 481 height 13
drag, startPoint x: 41, startPoint y: 2, endPoint x: 44, endPoint y: 4, distance: 3.5
click at [43, 3] on div "Kết quả tìm kiếm ( 1394 ) Bộ lọc Tìm người gửi/nhận Thuộc VP này Mã ĐH Trạng th…" at bounding box center [240, 6] width 481 height 13
click at [45, 5] on input "text" at bounding box center [57, 7] width 59 height 6
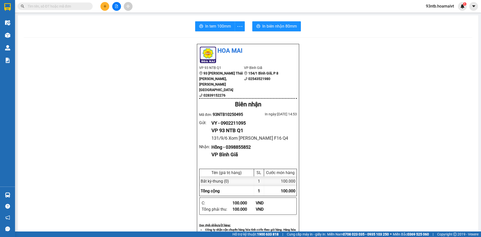
click at [46, 6] on input "text" at bounding box center [57, 7] width 59 height 6
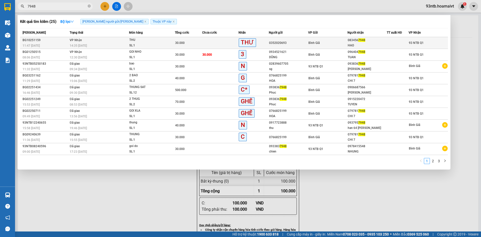
type input "7948"
click at [295, 42] on div "0352020693" at bounding box center [288, 42] width 39 height 5
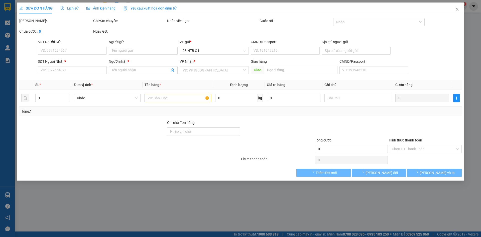
type input "0352020693"
type input "0834567948"
type input "HAO"
type input "30.000"
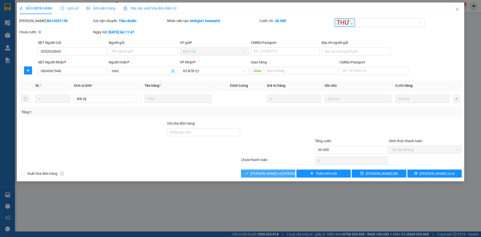
click at [270, 177] on button "[PERSON_NAME] và Giao hàng" at bounding box center [268, 173] width 54 height 8
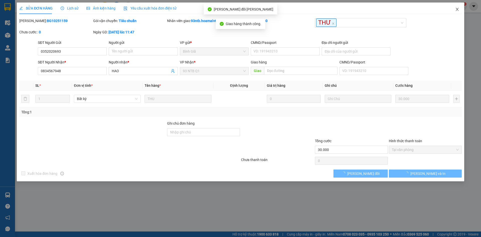
click at [457, 9] on icon "close" at bounding box center [457, 9] width 4 height 4
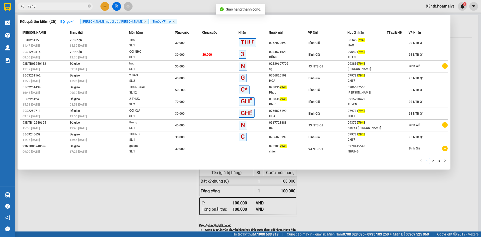
click at [61, 7] on input "7948" at bounding box center [57, 7] width 59 height 6
type input "7"
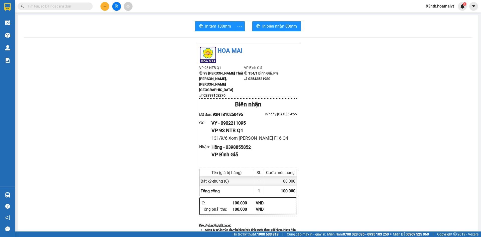
click at [54, 9] on span at bounding box center [55, 7] width 75 height 8
click at [58, 8] on input "text" at bounding box center [57, 7] width 59 height 6
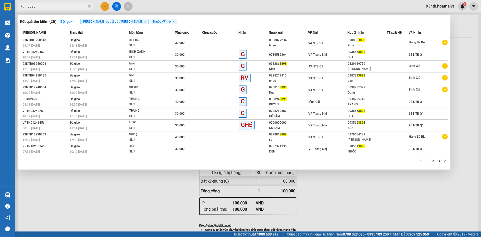
click at [65, 9] on input "3898" at bounding box center [57, 7] width 59 height 6
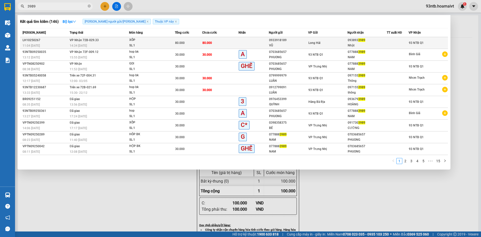
type input "3989"
click at [408, 40] on td at bounding box center [398, 43] width 22 height 12
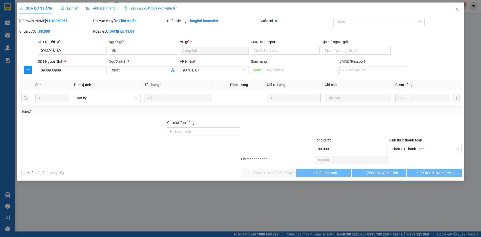
type input "0933918189"
type input "VŨ"
type input "0938933989"
type input "Nhật"
type input "80.000"
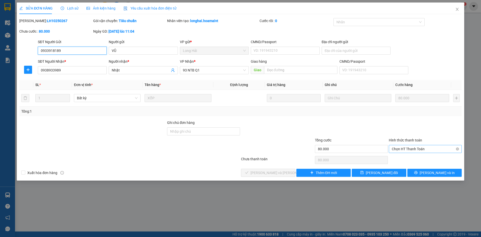
click at [419, 147] on span "Chọn HT Thanh Toán" at bounding box center [425, 149] width 67 height 8
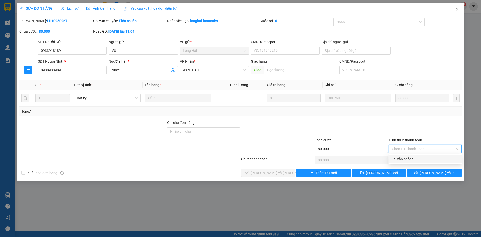
click at [425, 158] on div "Tại văn phòng" at bounding box center [425, 159] width 67 height 6
type input "0"
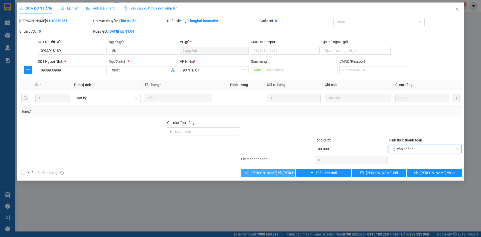
click at [264, 170] on span "[PERSON_NAME] và Giao hàng" at bounding box center [285, 173] width 68 height 6
click at [327, 133] on div at bounding box center [352, 129] width 74 height 18
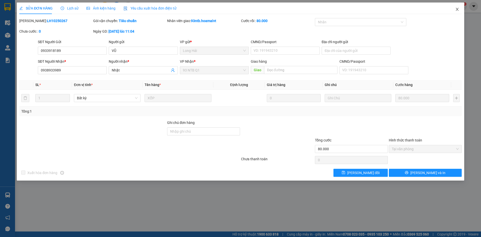
click at [454, 10] on span "Close" at bounding box center [457, 10] width 14 height 14
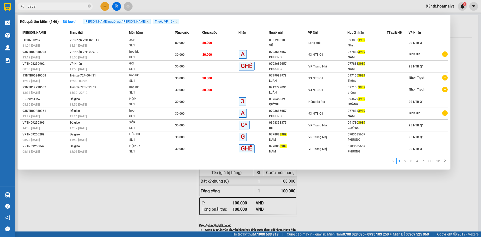
click at [71, 8] on input "3989" at bounding box center [57, 7] width 59 height 6
type input "3"
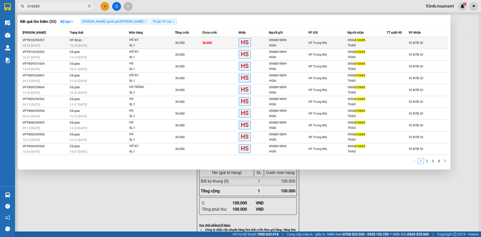
type input "010685"
click at [366, 41] on div "0906 010685" at bounding box center [367, 40] width 39 height 5
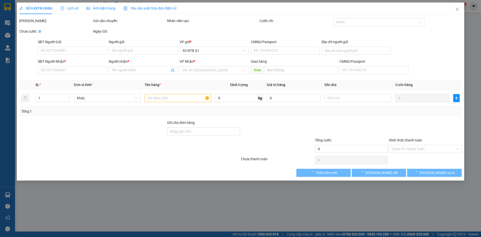
type input "0908819899"
type input "HOAI"
type input "0906010685"
type input "THAO"
type input "30.000"
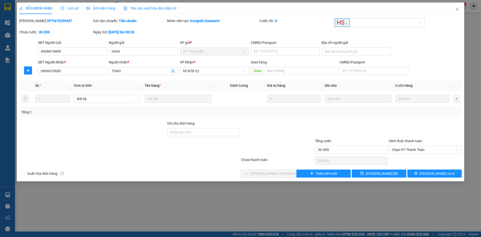
click at [148, 144] on div at bounding box center [93, 147] width 148 height 18
click at [209, 148] on div at bounding box center [204, 147] width 74 height 18
click at [411, 149] on span "Chọn HT Thanh Toán" at bounding box center [425, 150] width 67 height 8
click at [411, 160] on div "Tại văn phòng" at bounding box center [425, 160] width 67 height 6
type input "0"
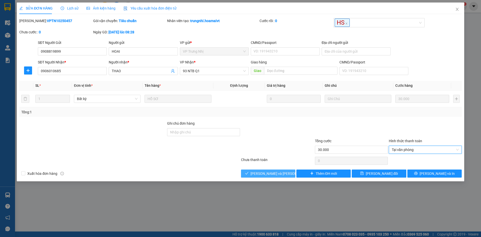
click at [248, 171] on button "[PERSON_NAME] và Giao hàng" at bounding box center [268, 173] width 54 height 8
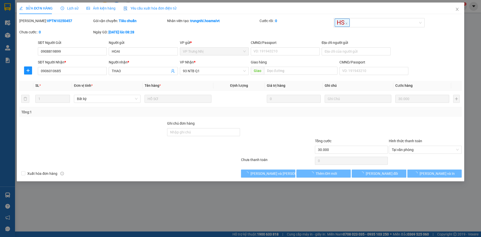
click at [214, 167] on div "Total Paid Fee 0 Total UnPaid Fee 30.000 Cash Collection Total Fee Mã ĐH: VPTN1…" at bounding box center [240, 97] width 443 height 159
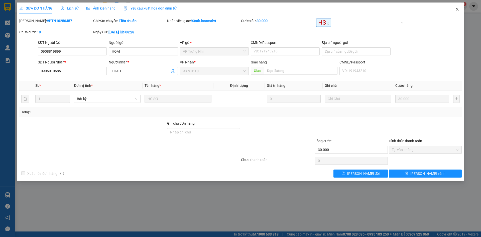
click at [452, 11] on span "Close" at bounding box center [457, 10] width 14 height 14
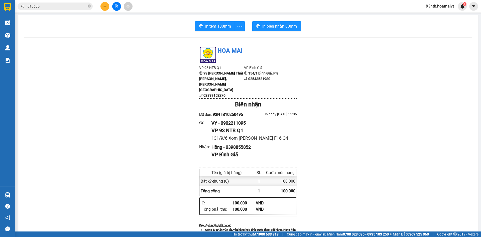
click at [61, 9] on input "010685" at bounding box center [57, 7] width 59 height 6
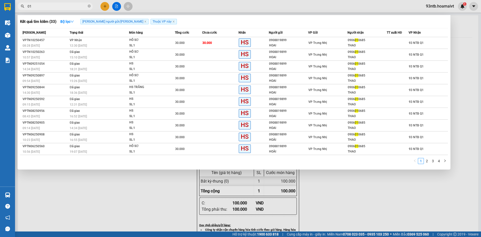
type input "0"
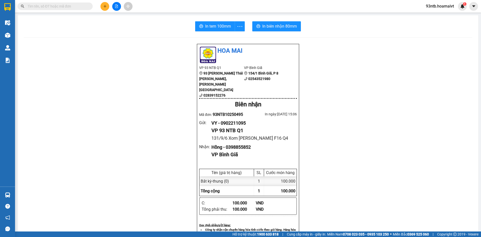
click at [48, 5] on input "text" at bounding box center [57, 7] width 59 height 6
click at [49, 6] on input "text" at bounding box center [57, 7] width 59 height 6
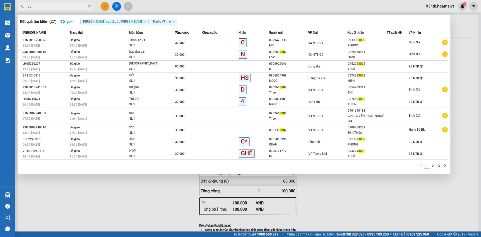
type input "3"
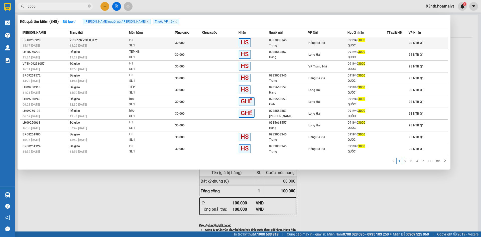
type input "3000"
click at [198, 45] on div "30.000" at bounding box center [188, 43] width 27 height 6
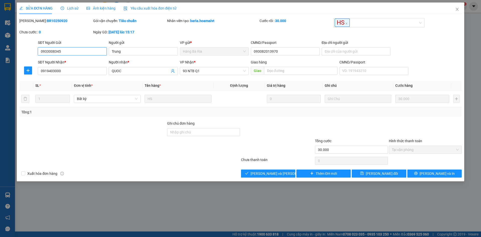
type input "0933008345"
type input "Trung"
type input "093082013970"
type input "0919403000"
type input "QUOC"
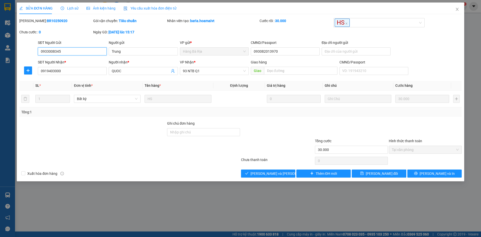
type input "30.000"
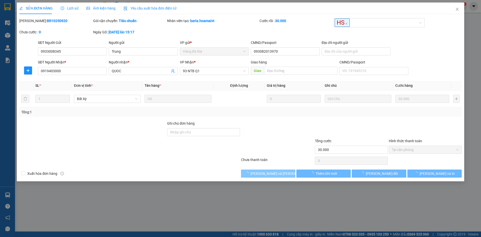
click at [286, 170] on button "[PERSON_NAME] và Giao hàng" at bounding box center [268, 173] width 54 height 8
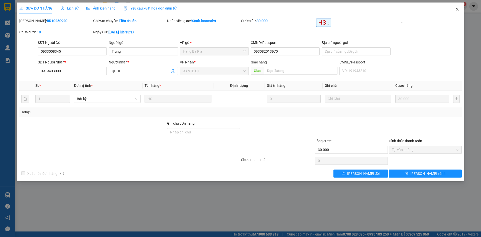
drag, startPoint x: 455, startPoint y: 10, endPoint x: 451, endPoint y: 13, distance: 5.0
click at [455, 10] on span "Close" at bounding box center [457, 10] width 14 height 14
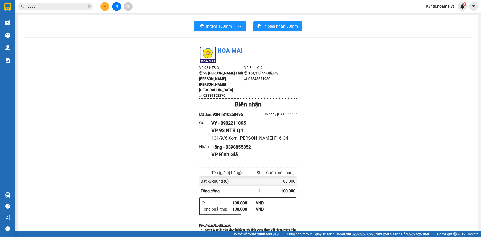
click at [74, 5] on input "3000" at bounding box center [57, 7] width 59 height 6
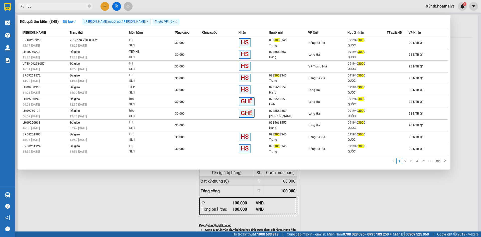
type input "3"
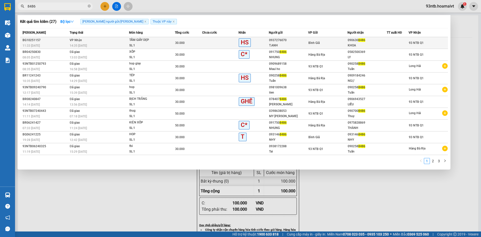
type input "8486"
click at [412, 46] on td "93 NTB Q1" at bounding box center [428, 43] width 39 height 12
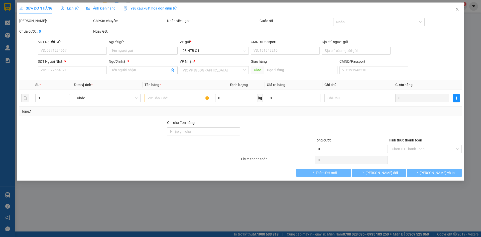
type input "0937276070"
type input "T.ANH"
type input "0906308486"
type input "KHOA"
type input "30.000"
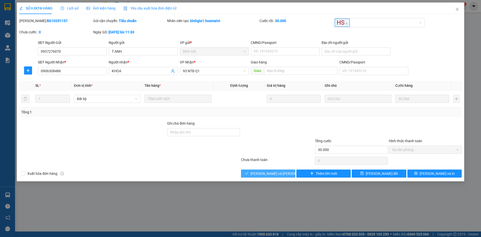
click at [269, 177] on button "[PERSON_NAME] và Giao hàng" at bounding box center [268, 173] width 54 height 8
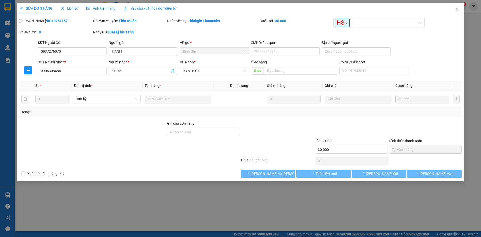
click at [204, 170] on div "Xuất hóa đơn hàng [PERSON_NAME] và [PERSON_NAME] hàng Thêm ĐH mới [PERSON_NAME]…" at bounding box center [241, 173] width 444 height 8
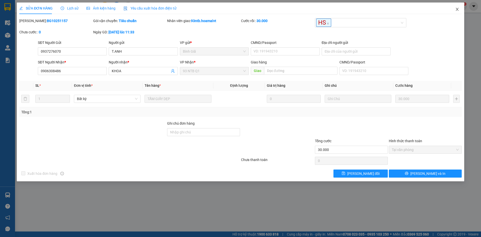
click at [457, 10] on icon "close" at bounding box center [457, 9] width 4 height 4
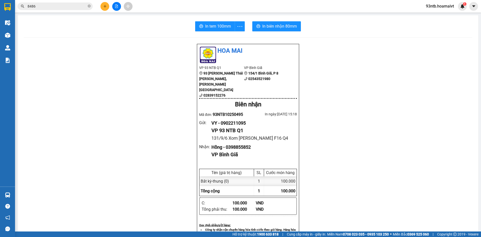
click at [49, 10] on span "8486" at bounding box center [55, 7] width 75 height 8
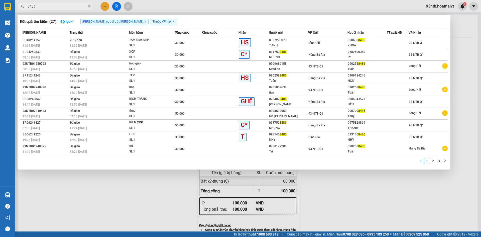
click at [49, 8] on input "8486" at bounding box center [57, 7] width 59 height 6
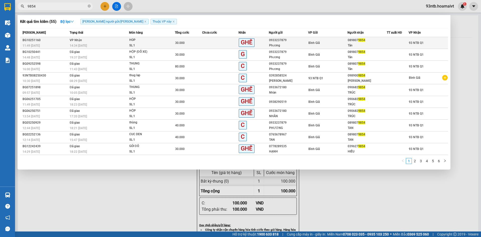
type input "9854"
click at [204, 39] on td at bounding box center [220, 43] width 36 height 12
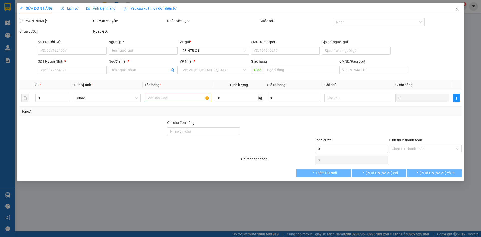
type input "0933237879"
type input "Phương"
type input "0898079854"
type input "Tân"
type input "30.000"
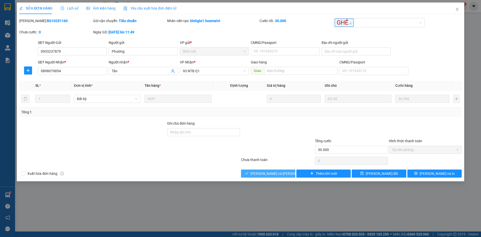
click at [260, 176] on span "[PERSON_NAME] và Giao hàng" at bounding box center [285, 174] width 68 height 6
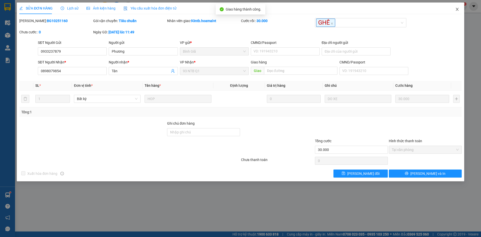
click at [457, 11] on icon "close" at bounding box center [457, 9] width 4 height 4
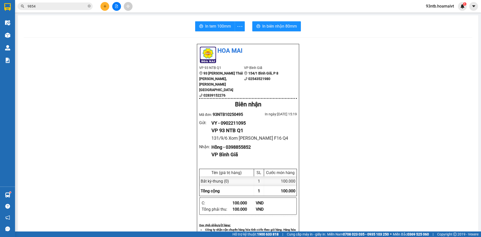
click at [80, 7] on input "9854" at bounding box center [57, 7] width 59 height 6
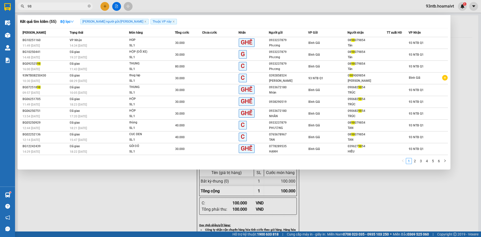
type input "9"
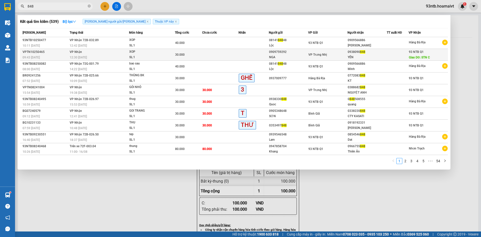
type input "848"
click at [306, 50] on div "0909759292" at bounding box center [288, 51] width 39 height 5
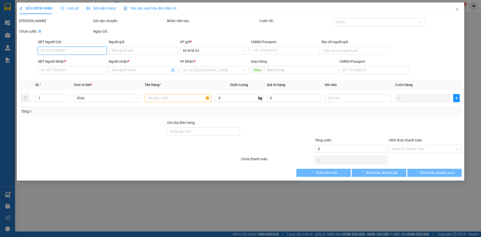
type input "0909759292"
type input "NGA"
type input "0938090848"
type input "YÊN"
type input "STN C"
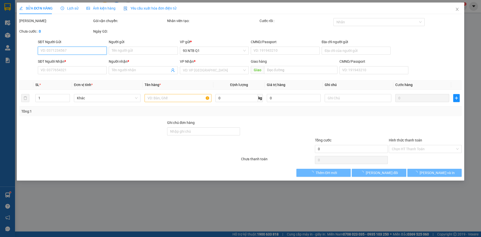
type input "30.000"
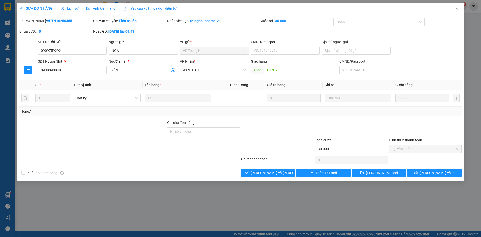
click at [213, 168] on div "Total Paid Fee 30.000 Total UnPaid Fee 0 Cash Collection Total Fee Mã ĐH: VPTN1…" at bounding box center [240, 97] width 443 height 159
click at [267, 177] on div "SỬA ĐƠN HÀNG Lịch sử Ảnh kiện hàng Yêu cầu xuất hóa đơn điện tử Total Paid Fee …" at bounding box center [241, 92] width 448 height 178
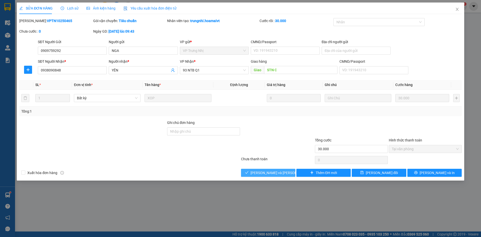
click at [269, 174] on span "[PERSON_NAME] và Giao hàng" at bounding box center [285, 173] width 68 height 6
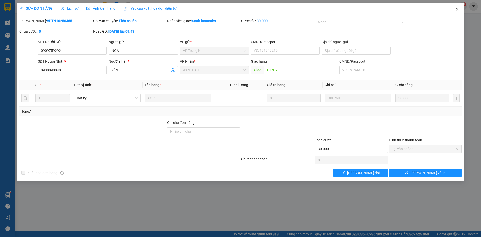
click at [457, 9] on icon "close" at bounding box center [457, 9] width 3 height 3
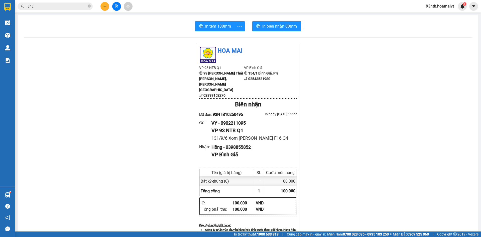
click at [64, 8] on input "848" at bounding box center [57, 7] width 59 height 6
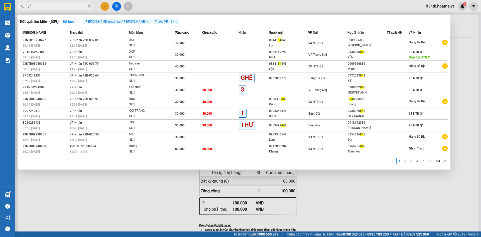
type input "8"
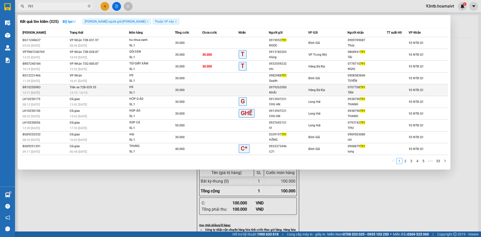
type input "791"
click at [115, 89] on td "Trên xe 72B-029.35 13:15 - 14/10" at bounding box center [98, 90] width 61 height 12
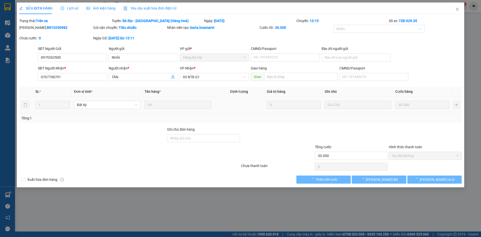
type input "0979263500"
type input "NHÀI"
type input "0707708791"
type input "TÂN"
type input "30.000"
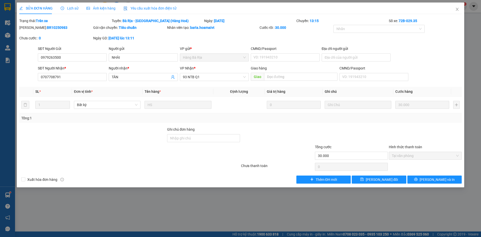
click at [75, 7] on span "Lịch sử" at bounding box center [70, 8] width 18 height 4
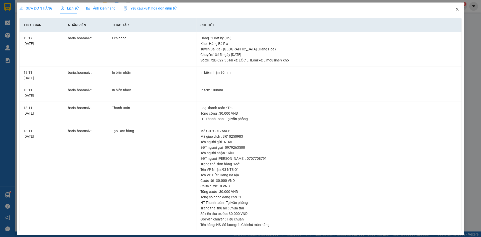
click at [456, 7] on span "Close" at bounding box center [457, 10] width 14 height 14
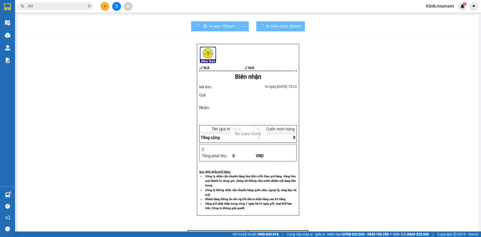
click at [72, 6] on input "791" at bounding box center [57, 7] width 59 height 6
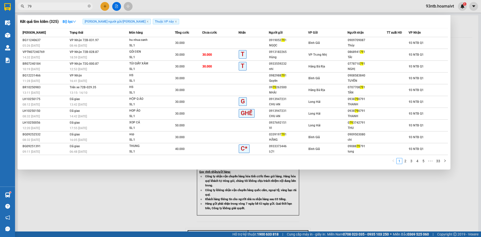
type input "7"
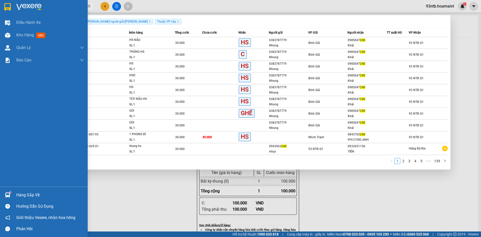
click at [35, 192] on div "Hàng sắp về" at bounding box center [50, 195] width 68 height 8
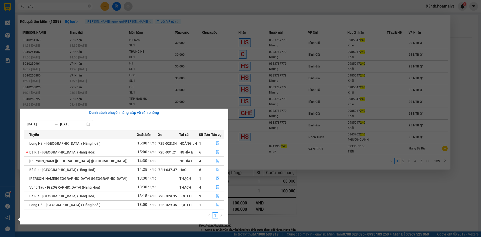
click at [376, 14] on section "Kết quả tìm kiếm ( 1389 ) Bộ lọc Tìm người gửi/nhận Thuộc VP này Mã ĐH Trạng th…" at bounding box center [240, 118] width 481 height 237
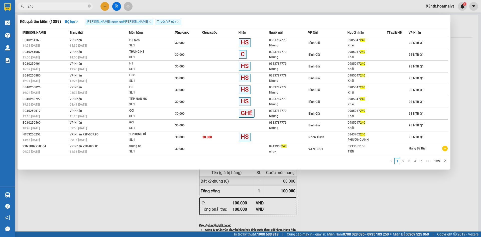
drag, startPoint x: 59, startPoint y: 3, endPoint x: 59, endPoint y: 13, distance: 9.5
click at [59, 4] on span "240" at bounding box center [55, 7] width 75 height 8
click at [59, 13] on div at bounding box center [240, 118] width 481 height 237
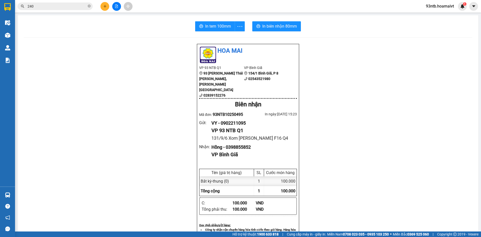
click at [56, 6] on input "240" at bounding box center [57, 7] width 59 height 6
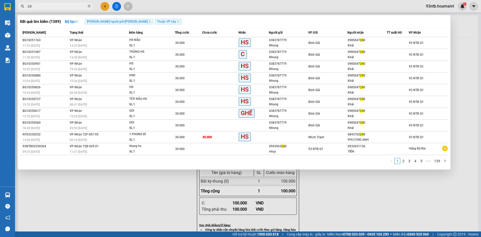
type input "2"
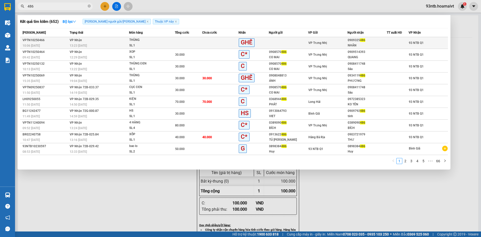
type input "486"
click at [306, 45] on td at bounding box center [288, 43] width 39 height 12
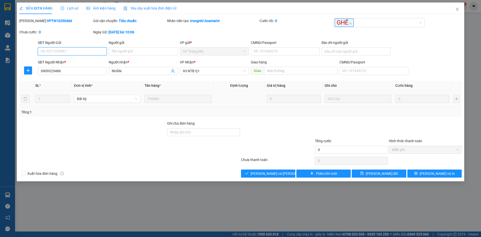
type input "0909325486"
type input "NHÂN"
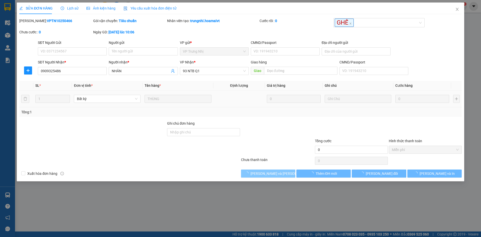
click at [283, 171] on span "[PERSON_NAME] và Giao hàng" at bounding box center [285, 174] width 68 height 6
click at [284, 172] on span "[PERSON_NAME] và Giao hàng" at bounding box center [285, 174] width 68 height 6
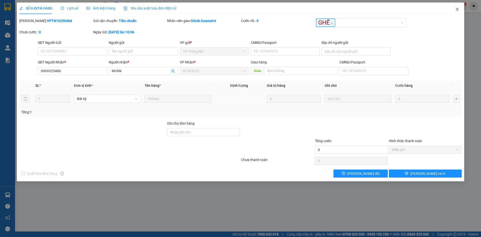
click at [458, 12] on span "Close" at bounding box center [457, 10] width 14 height 14
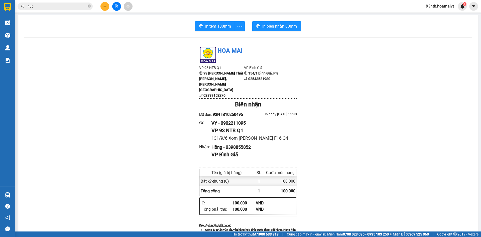
click at [104, 8] on button at bounding box center [105, 6] width 9 height 9
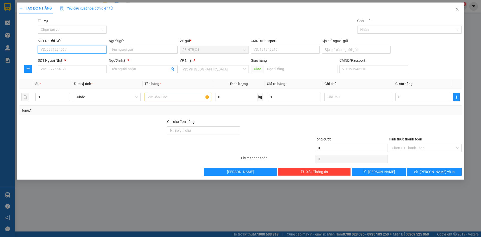
click at [88, 51] on input "SĐT Người Gửi" at bounding box center [72, 50] width 69 height 8
type input "0906892528"
click at [86, 59] on div "0906892528 - SƠN NGUYÊN" at bounding box center [72, 60] width 63 height 6
type input "SƠN NGUYÊN"
type input "42 duong 17 tan thuan tay Q7"
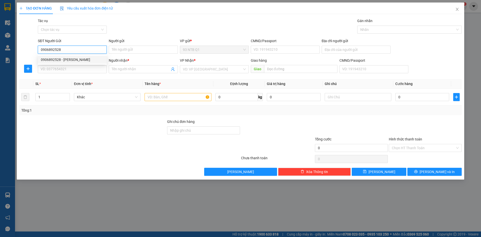
type input "0333008989"
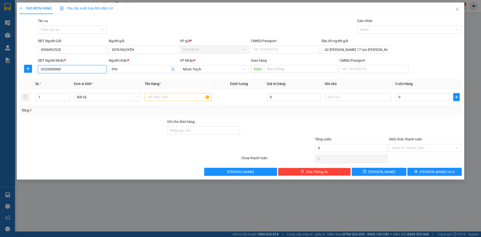
click at [87, 68] on input "0333008989" at bounding box center [72, 69] width 69 height 8
click at [149, 67] on input "PHI" at bounding box center [141, 69] width 58 height 6
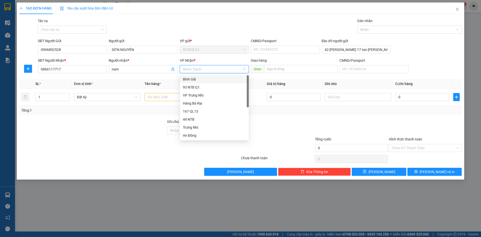
click at [212, 79] on div "Bình Giã" at bounding box center [214, 79] width 63 height 6
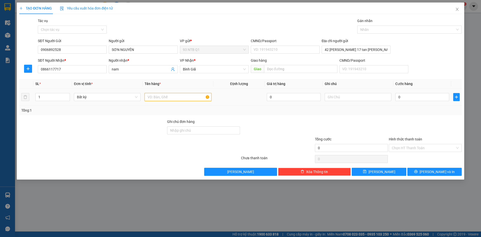
click at [177, 93] on input "text" at bounding box center [178, 97] width 67 height 8
click at [401, 113] on div "Tổng: 1" at bounding box center [240, 111] width 439 height 6
click at [429, 147] on input "Hình thức thanh toán" at bounding box center [423, 148] width 63 height 8
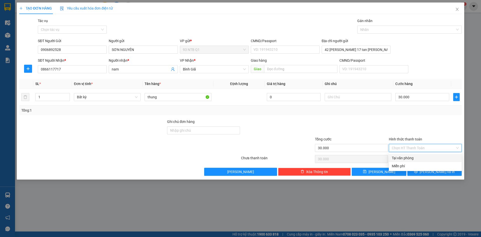
click at [429, 156] on div "Tại văn phòng" at bounding box center [425, 158] width 67 height 6
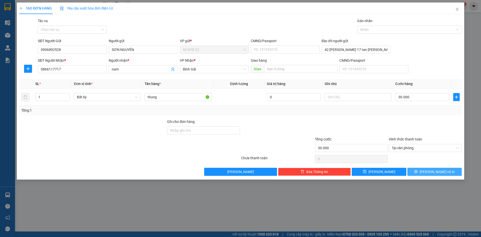
click at [435, 169] on span "[PERSON_NAME] và In" at bounding box center [437, 172] width 35 height 6
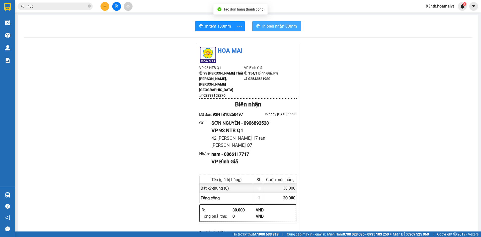
drag, startPoint x: 254, startPoint y: 27, endPoint x: 274, endPoint y: 36, distance: 22.5
click at [254, 27] on button "In biên nhận 80mm" at bounding box center [276, 26] width 49 height 10
click at [45, 7] on input "486" at bounding box center [57, 7] width 59 height 6
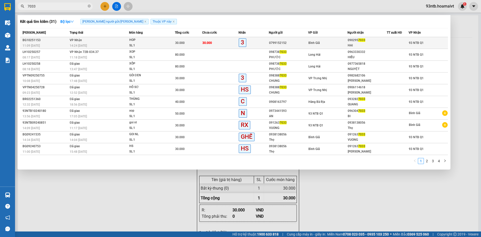
click at [305, 45] on div "0799152152" at bounding box center [288, 42] width 39 height 5
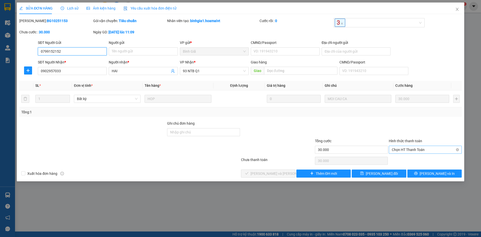
click at [417, 152] on span "Chọn HT Thanh Toán" at bounding box center [425, 150] width 67 height 8
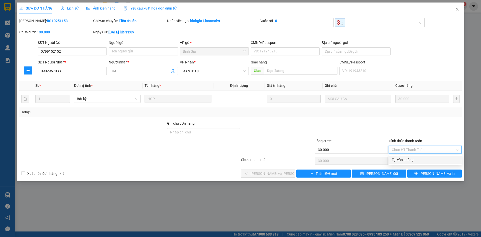
click at [419, 158] on div "Tại văn phòng" at bounding box center [425, 160] width 67 height 6
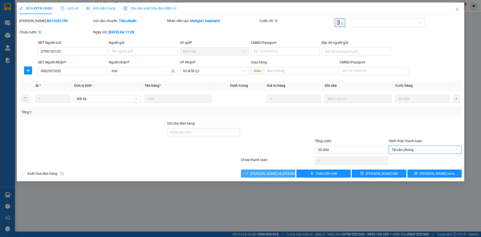
click at [270, 171] on span "[PERSON_NAME] và Giao hàng" at bounding box center [285, 174] width 68 height 6
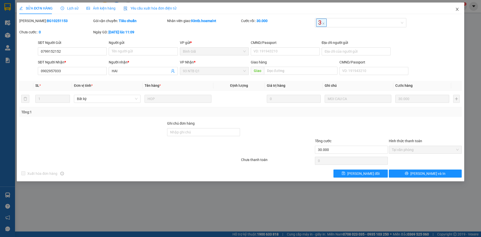
click at [458, 9] on icon "close" at bounding box center [457, 9] width 4 height 4
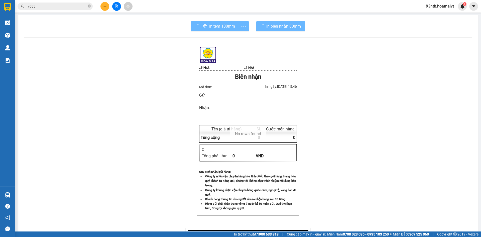
click at [72, 10] on span "7033" at bounding box center [55, 7] width 75 height 8
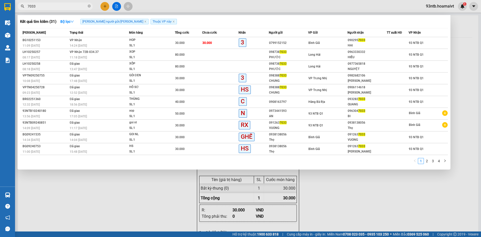
click at [71, 8] on input "7033" at bounding box center [57, 7] width 59 height 6
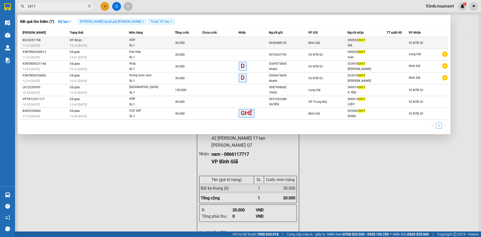
click at [151, 42] on div "XOP" at bounding box center [148, 40] width 38 height 6
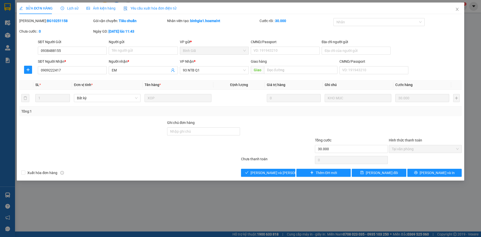
click at [291, 158] on div "Chưa thanh toán" at bounding box center [278, 160] width 74 height 9
click at [206, 180] on div "SỬA ĐƠN HÀNG Lịch sử Ảnh kiện hàng Yêu cầu xuất hóa đơn điện tử Total Paid Fee …" at bounding box center [241, 92] width 448 height 178
click at [246, 171] on button "[PERSON_NAME] và Giao hàng" at bounding box center [268, 173] width 54 height 8
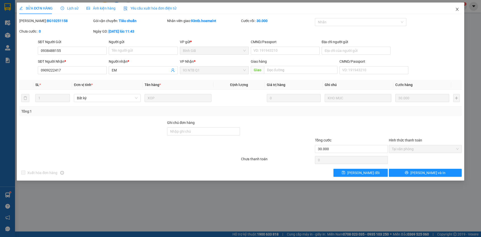
click at [456, 8] on icon "close" at bounding box center [457, 9] width 4 height 4
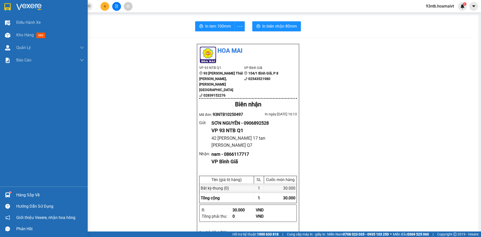
click at [21, 191] on div "Hàng sắp về" at bounding box center [50, 195] width 68 height 8
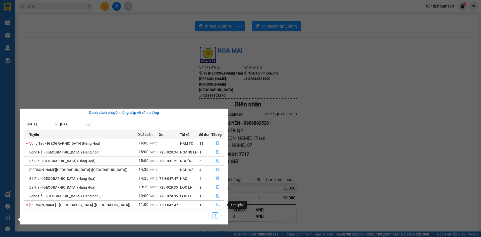
click at [216, 203] on button "button" at bounding box center [218, 205] width 12 height 8
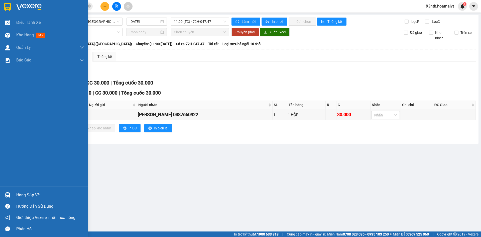
click at [32, 195] on div "Hàng sắp về" at bounding box center [50, 195] width 68 height 8
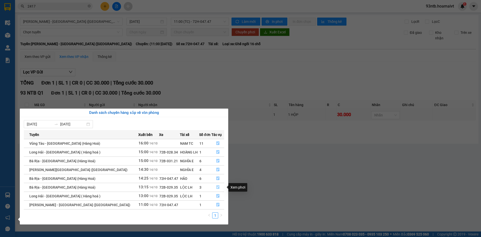
click at [216, 187] on icon "file-done" at bounding box center [218, 187] width 4 height 4
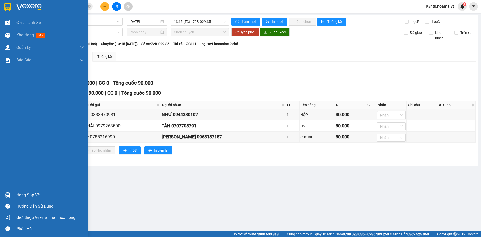
click at [21, 193] on div "Hàng sắp về" at bounding box center [50, 195] width 68 height 8
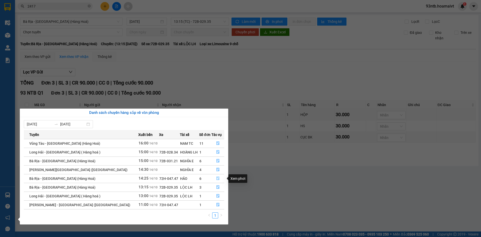
click at [217, 178] on icon "file-done" at bounding box center [218, 178] width 4 height 4
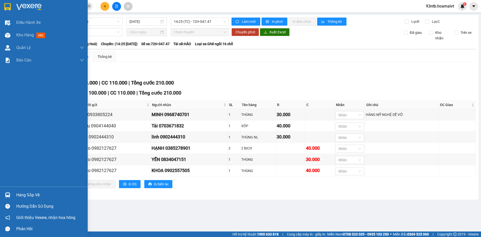
click at [20, 194] on div "Hàng sắp về" at bounding box center [50, 195] width 68 height 8
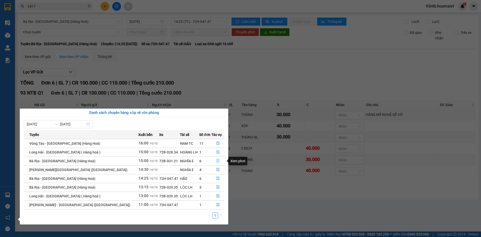
click at [212, 157] on button "button" at bounding box center [218, 161] width 12 height 8
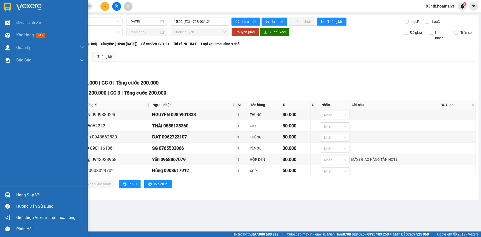
click at [32, 193] on div "Hàng sắp về" at bounding box center [50, 195] width 68 height 8
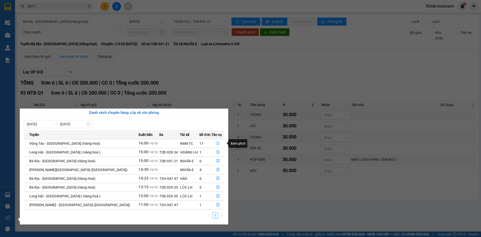
click at [216, 145] on icon "file-done" at bounding box center [218, 143] width 4 height 4
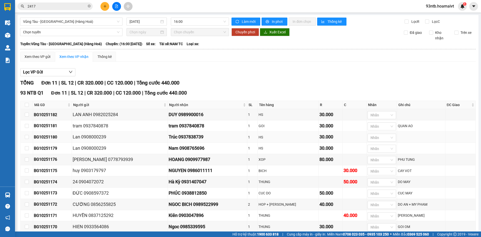
scroll to position [30, 0]
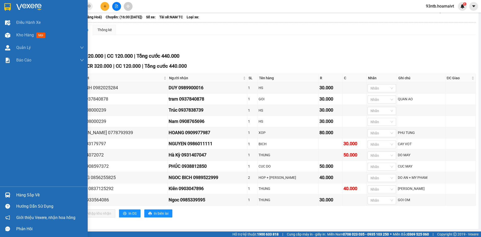
click at [36, 195] on div "Hàng sắp về" at bounding box center [50, 195] width 68 height 8
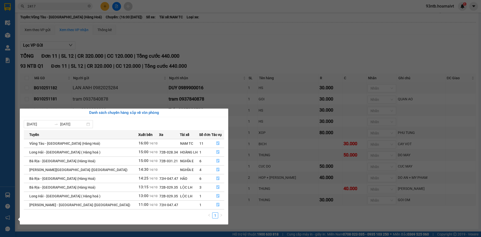
click at [300, 34] on section "Kết quả tìm kiếm ( 7 ) Bộ lọc Tìm người gửi/nhận Thuộc VP này Mã ĐH Trạng thái …" at bounding box center [240, 118] width 481 height 237
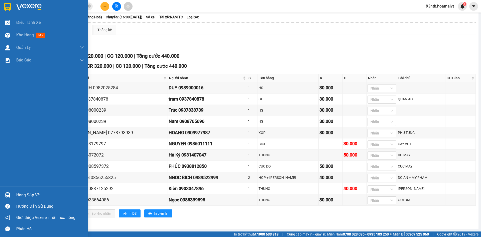
click at [37, 195] on div "Hàng sắp về" at bounding box center [50, 195] width 68 height 8
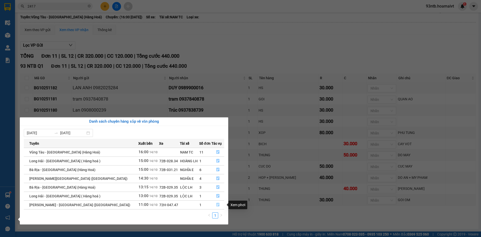
click at [216, 204] on icon "file-done" at bounding box center [218, 205] width 4 height 4
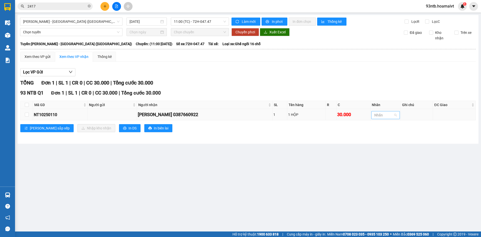
click at [393, 118] on div "Nhãn" at bounding box center [385, 115] width 29 height 8
click at [383, 160] on div "G" at bounding box center [382, 158] width 23 height 6
click at [26, 104] on input "checkbox" at bounding box center [27, 105] width 4 height 4
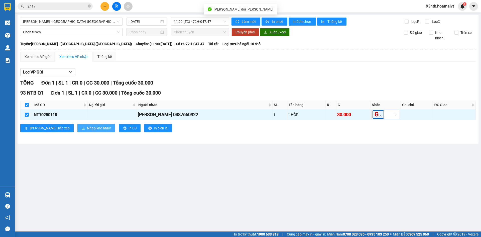
click at [87, 130] on span "Nhập kho nhận" at bounding box center [99, 128] width 24 height 6
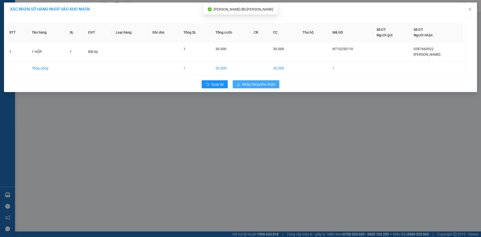
click at [263, 84] on span "Nhập hàng kho nhận" at bounding box center [258, 84] width 33 height 6
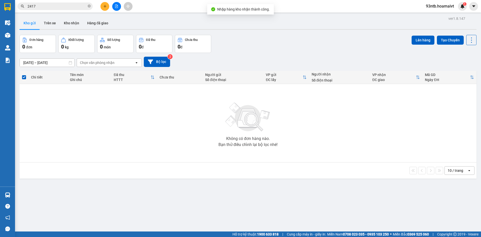
click at [35, 194] on div "ver 1.8.147 Kho gửi Trên xe Kho nhận Hàng đã giao Đơn hàng 0 đơn Khối lượng 0 k…" at bounding box center [248, 133] width 461 height 237
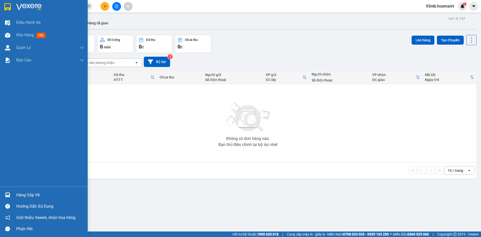
click at [29, 194] on div "Hàng sắp về" at bounding box center [50, 195] width 68 height 8
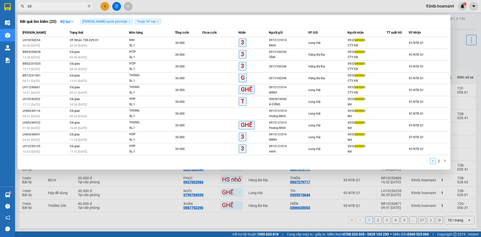
type input "6"
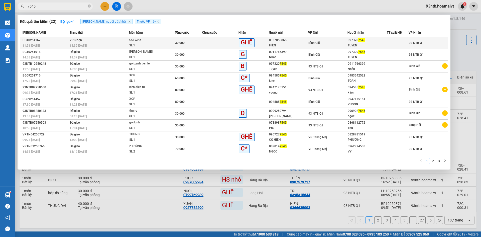
type input "7545"
click at [381, 43] on div "TUYEN" at bounding box center [367, 45] width 39 height 5
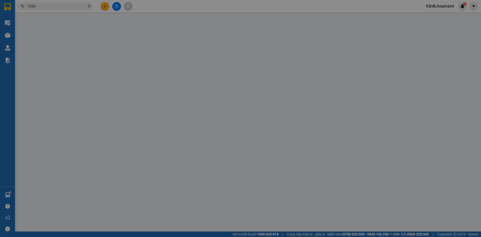
type input "0937056868"
type input "HIỂN"
type input "0973207545"
type input "TUYEN"
type input "30.000"
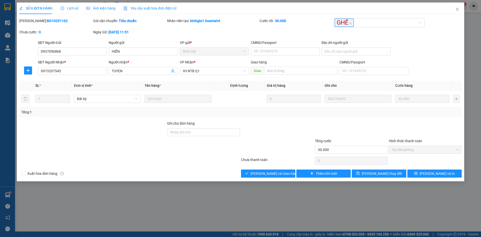
click at [326, 126] on div at bounding box center [352, 130] width 74 height 18
click at [282, 174] on span "[PERSON_NAME] và Giao hàng" at bounding box center [275, 174] width 48 height 6
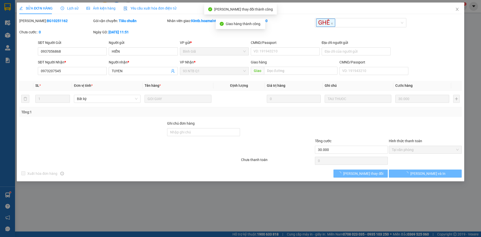
click at [435, 47] on div "SĐT Người Gửi 0937056868 Người gửi HIỂN VP gửi * Bình Giã CMND/Passport VD: […" at bounding box center [250, 49] width 426 height 18
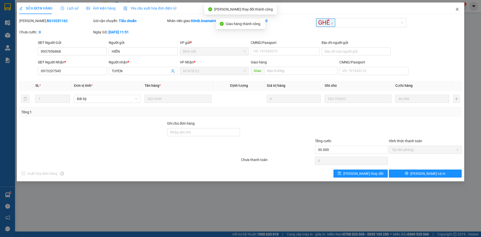
click at [458, 10] on icon "close" at bounding box center [457, 9] width 4 height 4
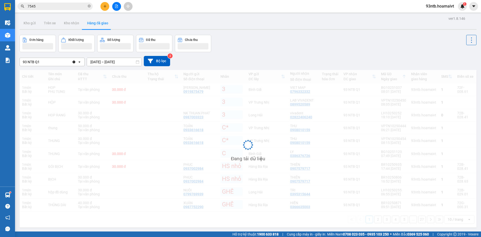
click at [60, 6] on input "7545" at bounding box center [57, 7] width 59 height 6
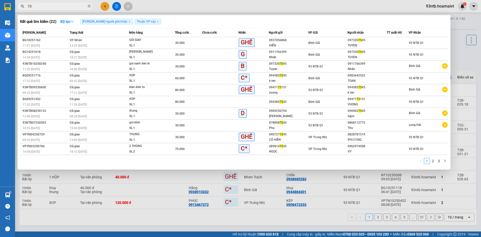
type input "7"
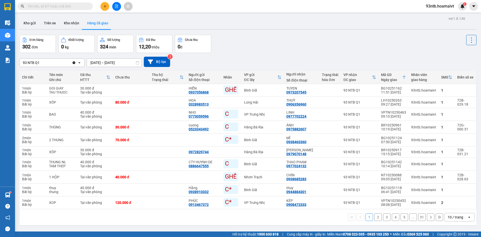
click at [84, 6] on input "text" at bounding box center [57, 7] width 59 height 6
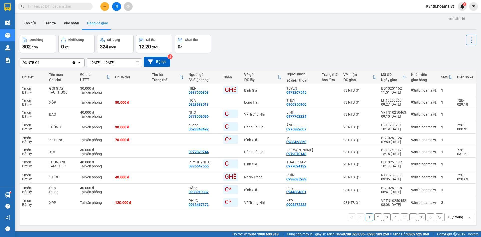
click at [74, 7] on input "text" at bounding box center [57, 7] width 59 height 6
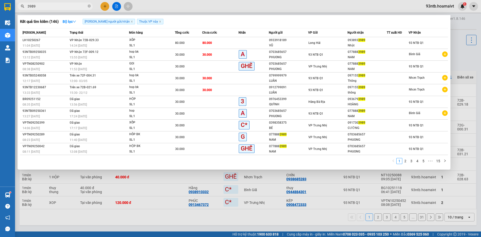
click at [60, 7] on input "3989" at bounding box center [57, 7] width 59 height 6
type input "3"
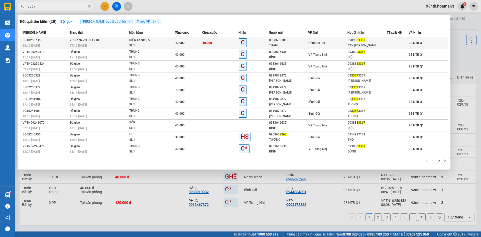
type input "3367"
click at [319, 45] on div "Hàng Bà Rịa" at bounding box center [328, 43] width 39 height 6
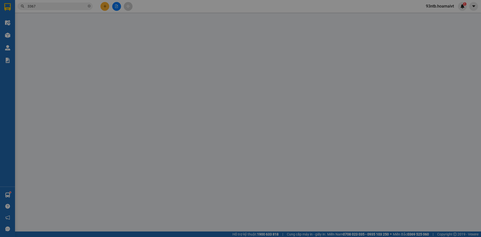
type input "0908699108"
type input "THANH"
type input "0909983367"
type input "CTY [PERSON_NAME]"
type input "40.000"
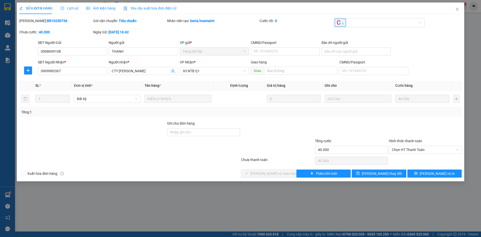
click at [381, 120] on div "Total Paid Fee 0 Total UnPaid Fee 40.000 Cash Collection Total Fee Mã ĐH: BR102…" at bounding box center [240, 97] width 443 height 159
click at [210, 159] on div at bounding box center [130, 161] width 222 height 10
click at [205, 168] on div "Total Paid Fee 0 Total UnPaid Fee 40.000 Cash Collection Total Fee Mã ĐH: BR102…" at bounding box center [240, 97] width 443 height 159
click at [203, 170] on div "Xuất hóa đơn hàng [PERSON_NAME] và [PERSON_NAME] hàng Thêm ĐH mới [PERSON_NAME]…" at bounding box center [241, 173] width 444 height 8
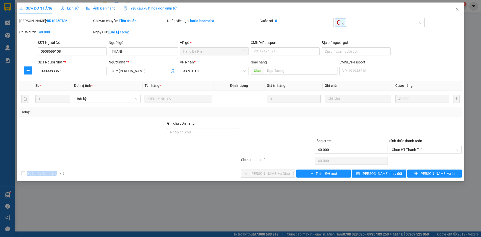
click at [203, 170] on div "Xuất hóa đơn hàng [PERSON_NAME] và [PERSON_NAME] hàng Thêm ĐH mới [PERSON_NAME]…" at bounding box center [241, 173] width 444 height 8
drag, startPoint x: 223, startPoint y: 158, endPoint x: 228, endPoint y: 156, distance: 5.3
click at [223, 158] on div at bounding box center [130, 161] width 222 height 10
click at [275, 152] on div at bounding box center [278, 147] width 74 height 18
click at [285, 152] on div at bounding box center [278, 147] width 74 height 18
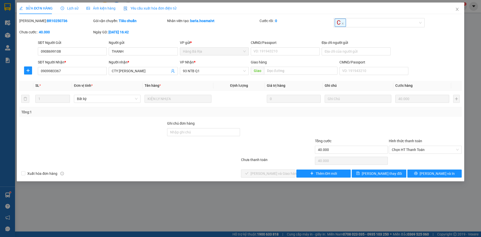
click at [219, 163] on div at bounding box center [130, 161] width 222 height 10
click at [295, 153] on div at bounding box center [278, 147] width 74 height 18
click at [219, 158] on div at bounding box center [130, 161] width 222 height 10
click at [219, 161] on div at bounding box center [130, 161] width 222 height 10
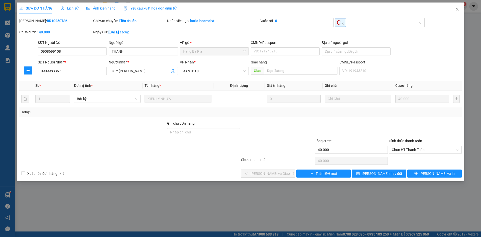
click at [220, 168] on div "Total Paid Fee 0 Total UnPaid Fee 40.000 Cash Collection Total Fee Mã ĐH: BR102…" at bounding box center [240, 97] width 443 height 159
click at [281, 160] on div "Chưa thanh toán" at bounding box center [278, 161] width 74 height 9
click at [219, 169] on div "Xuất hóa đơn hàng [PERSON_NAME] và [PERSON_NAME] hàng Thêm ĐH mới [PERSON_NAME]…" at bounding box center [241, 173] width 444 height 8
click at [290, 153] on div at bounding box center [278, 147] width 74 height 18
click at [225, 179] on div "SỬA ĐƠN HÀNG Lịch sử Ảnh kiện hàng Yêu cầu xuất hóa đơn điện tử Total Paid Fee …" at bounding box center [241, 92] width 448 height 179
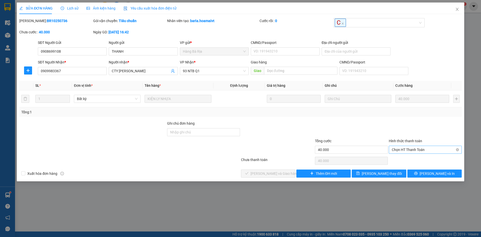
click at [427, 152] on span "Chọn HT Thanh Toán" at bounding box center [425, 150] width 67 height 8
click at [421, 160] on div "Tại văn phòng" at bounding box center [425, 160] width 67 height 6
type input "0"
click at [231, 171] on div "Xuất hóa đơn hàng [PERSON_NAME] và [PERSON_NAME] hàng Thêm ĐH mới [PERSON_NAME]…" at bounding box center [241, 173] width 444 height 8
click at [253, 179] on div "SỬA ĐƠN HÀNG Lịch sử Ảnh kiện hàng Yêu cầu xuất hóa đơn điện tử Total Paid Fee …" at bounding box center [241, 92] width 448 height 179
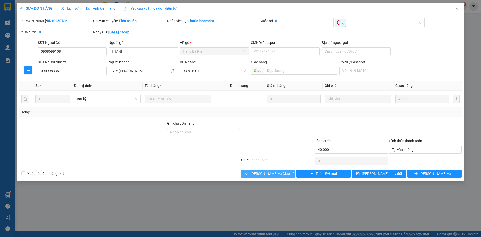
click at [261, 176] on span "[PERSON_NAME] và Giao hàng" at bounding box center [275, 174] width 48 height 6
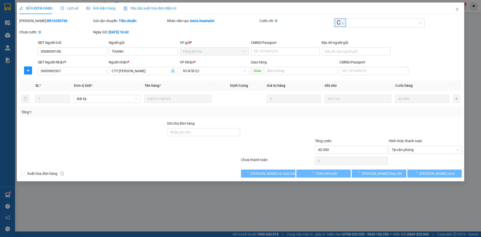
click at [211, 161] on div at bounding box center [130, 161] width 222 height 10
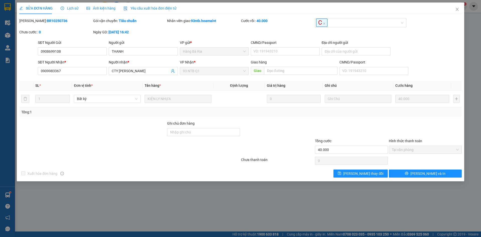
click at [432, 46] on div "SĐT Người Gửi 0908699108 Người gửi THANH VP gửi * Hàng Bà Rịa CMND/Passport …" at bounding box center [250, 49] width 426 height 18
click at [455, 11] on span "Close" at bounding box center [457, 10] width 14 height 14
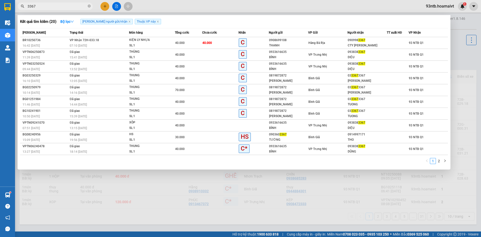
click at [56, 4] on input "3367" at bounding box center [57, 7] width 59 height 6
click at [57, 5] on input "3367" at bounding box center [57, 7] width 59 height 6
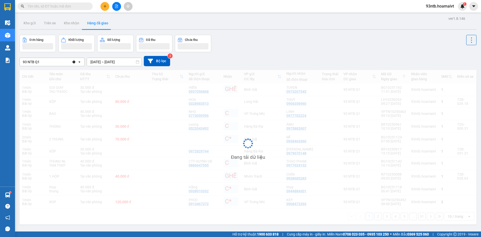
click at [57, 5] on input "text" at bounding box center [57, 7] width 59 height 6
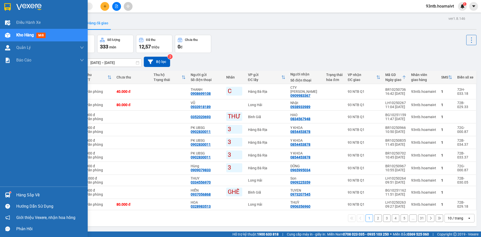
click at [27, 196] on div "Hàng sắp về" at bounding box center [50, 195] width 68 height 8
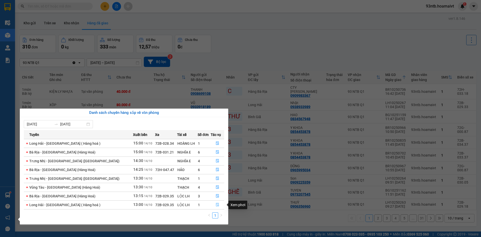
click at [216, 206] on icon "file-done" at bounding box center [218, 205] width 4 height 4
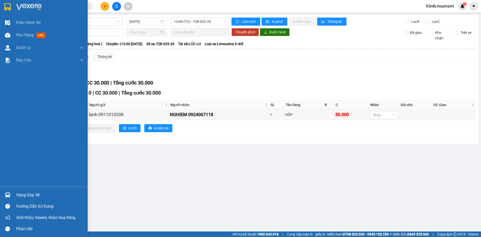
click at [30, 192] on div "Hàng sắp về" at bounding box center [50, 195] width 68 height 8
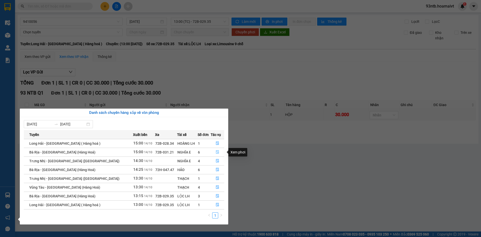
click at [216, 151] on icon "file-done" at bounding box center [218, 152] width 4 height 4
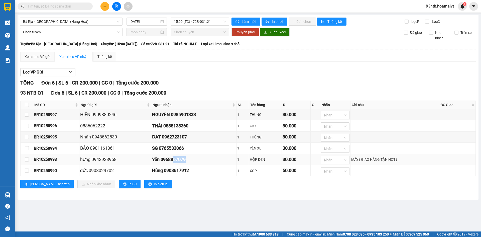
drag, startPoint x: 175, startPoint y: 160, endPoint x: 198, endPoint y: 159, distance: 22.8
click at [198, 159] on div "Yến 0968867079" at bounding box center [193, 159] width 83 height 7
drag, startPoint x: 175, startPoint y: 160, endPoint x: 201, endPoint y: 162, distance: 26.0
click at [199, 163] on div "Yến 0968867079" at bounding box center [193, 159] width 83 height 7
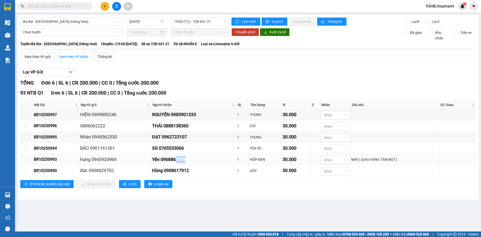
copy div "7079"
click at [48, 6] on input "text" at bounding box center [57, 7] width 59 height 6
paste input "7079"
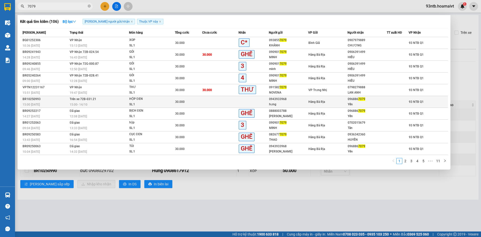
type input "7079"
click at [390, 103] on div at bounding box center [397, 101] width 21 height 5
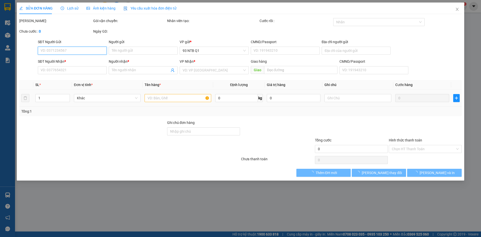
type input "0943933968"
type input "hưng"
type input "077086001128"
type input "0968867079"
type input "Yến"
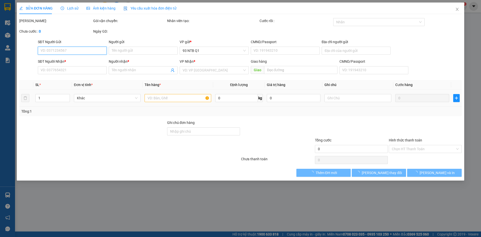
type input "30.000"
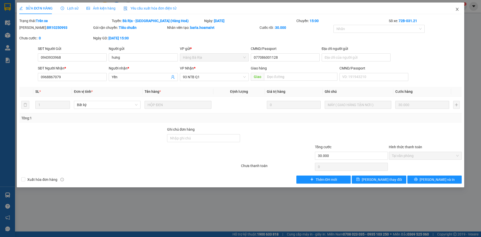
click at [456, 9] on icon "close" at bounding box center [457, 9] width 4 height 4
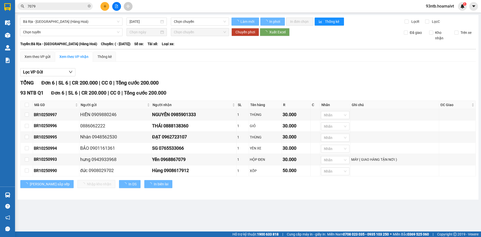
click at [296, 63] on div "Xem theo VP gửi Xem theo VP nhận Thống kê Lọc VP Gửi TỔNG Đơn 6 | SL 6 | CR 20…" at bounding box center [248, 123] width 456 height 143
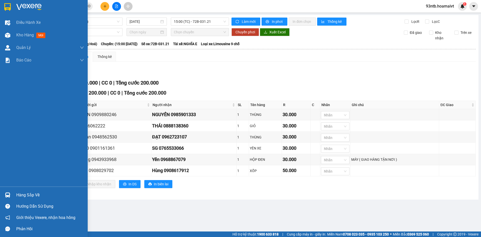
click at [18, 196] on div "Hàng sắp về" at bounding box center [50, 195] width 68 height 8
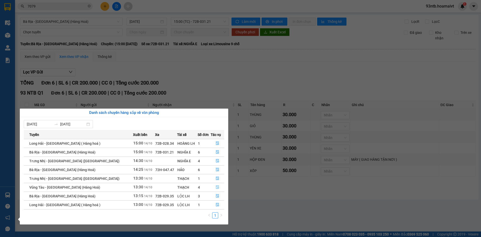
click at [219, 190] on button "button" at bounding box center [217, 187] width 13 height 8
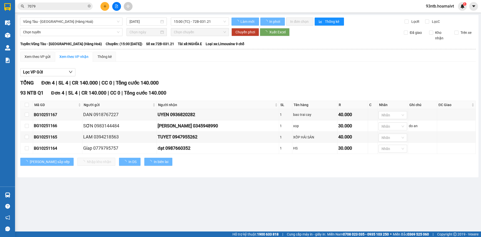
click at [216, 187] on main "Vũng Tàu - [GEOGRAPHIC_DATA] (Hàng Hoá) [DATE] 15:00 (TC) - 72B-031.21 Làm mớ…" at bounding box center [240, 115] width 481 height 231
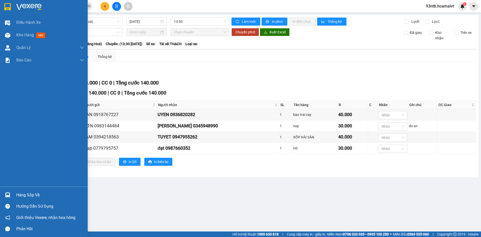
click at [29, 192] on div "Hàng sắp về" at bounding box center [50, 195] width 68 height 8
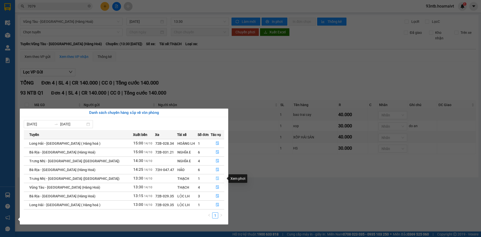
click at [216, 179] on icon "file-done" at bounding box center [217, 179] width 3 height 4
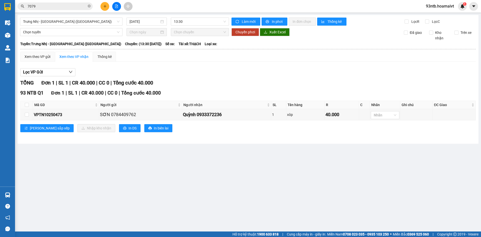
click at [31, 197] on main "Trưng Nhị - [GEOGRAPHIC_DATA] ([GEOGRAPHIC_DATA]) [DATE] 13:30 Làm mới In phơi …" at bounding box center [240, 115] width 481 height 231
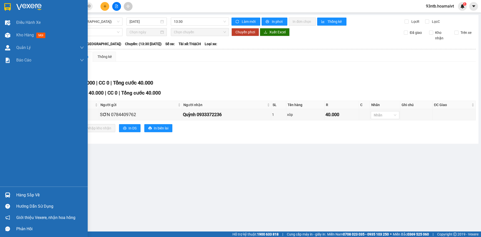
drag, startPoint x: 15, startPoint y: 194, endPoint x: 20, endPoint y: 193, distance: 5.7
click at [15, 194] on div "Hàng sắp về" at bounding box center [44, 194] width 88 height 11
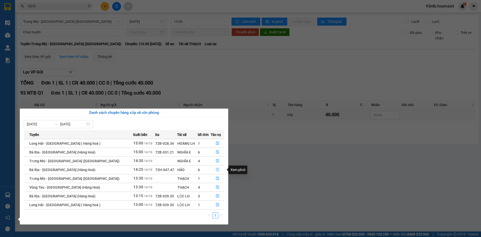
click at [218, 169] on button "button" at bounding box center [217, 170] width 13 height 8
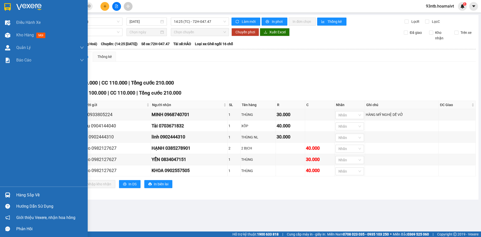
click at [13, 194] on div "Hàng sắp về" at bounding box center [44, 194] width 88 height 11
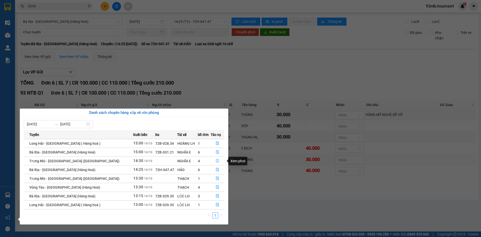
click at [216, 159] on icon "file-done" at bounding box center [218, 161] width 4 height 4
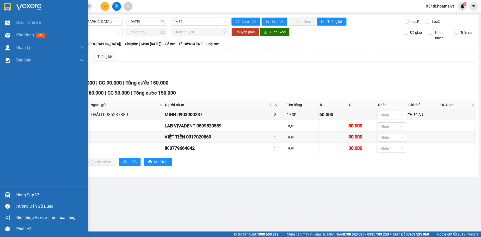
click at [20, 195] on div "Hàng sắp về" at bounding box center [50, 195] width 68 height 8
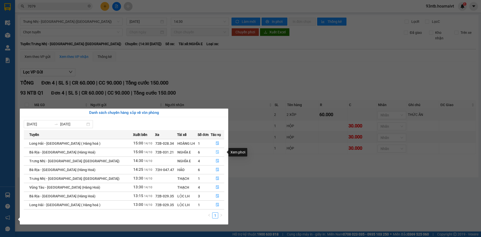
click at [216, 151] on icon "file-done" at bounding box center [218, 152] width 4 height 4
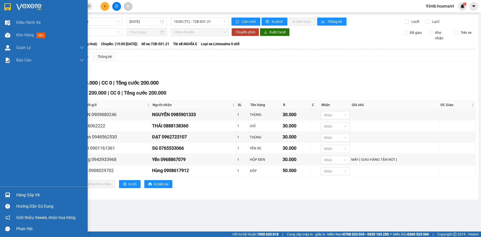
drag, startPoint x: 16, startPoint y: 192, endPoint x: 28, endPoint y: 192, distance: 12.8
click at [16, 192] on div "Hàng sắp về" at bounding box center [44, 194] width 88 height 11
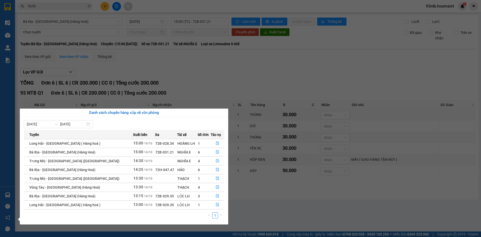
click at [276, 73] on section "Kết quả tìm kiếm ( 106 ) Bộ lọc Tìm người gửi/nhận Thuộc VP này Mã ĐH Trạng thá…" at bounding box center [240, 118] width 481 height 237
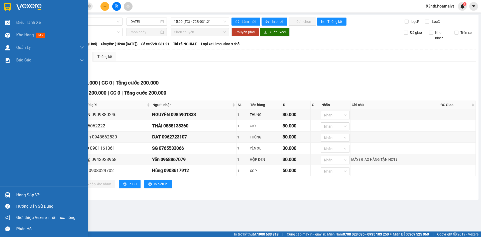
click at [29, 196] on div "Hàng sắp về" at bounding box center [50, 195] width 68 height 8
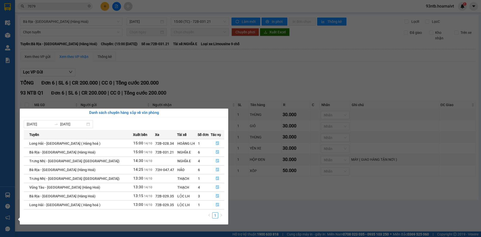
click at [315, 196] on section "Kết quả tìm kiếm ( 106 ) Bộ lọc Tìm người gửi/nhận Thuộc VP này Mã ĐH Trạng thá…" at bounding box center [240, 118] width 481 height 237
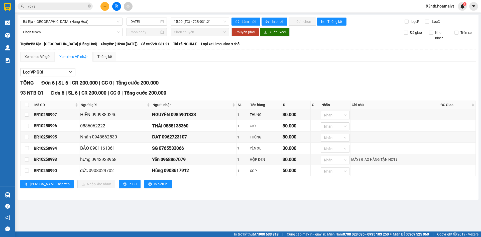
drag, startPoint x: 205, startPoint y: 60, endPoint x: 201, endPoint y: 56, distance: 5.3
click at [206, 60] on div "Xem theo VP gửi Xem theo VP nhận Thống kê" at bounding box center [248, 57] width 456 height 10
